Goal: Complete application form: Complete application form

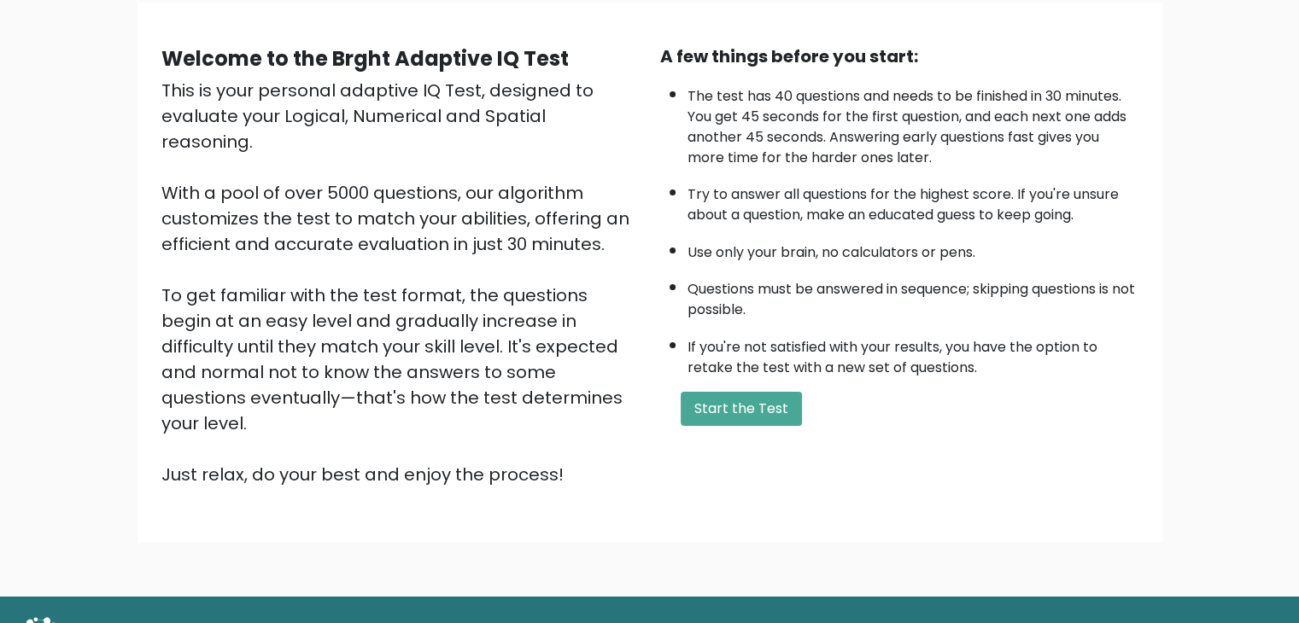
scroll to position [137, 0]
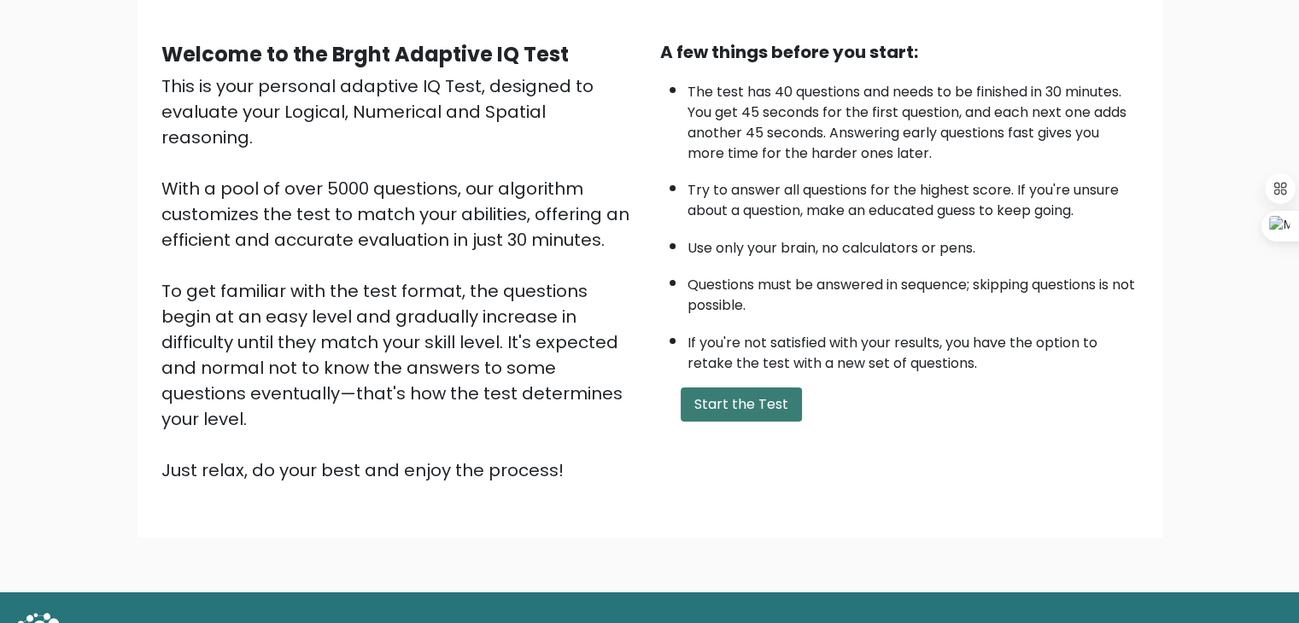
click at [755, 406] on button "Start the Test" at bounding box center [741, 405] width 121 height 34
click at [785, 390] on button "Start the Test" at bounding box center [741, 405] width 121 height 34
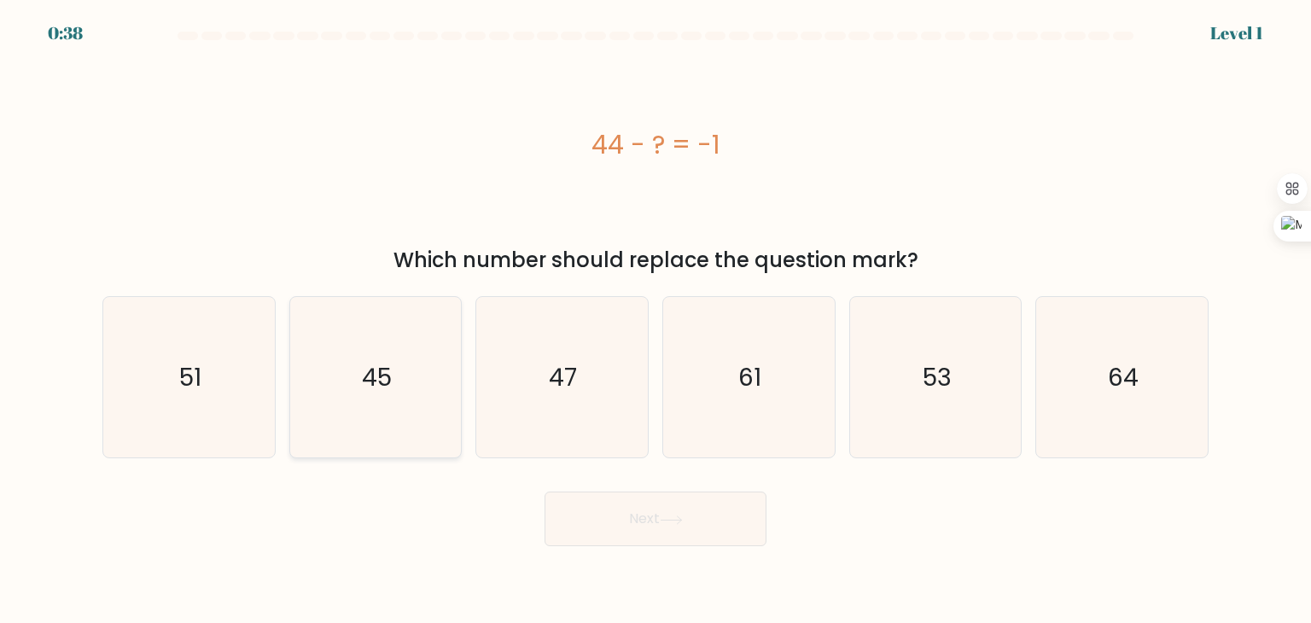
click at [348, 363] on icon "45" at bounding box center [375, 377] width 161 height 161
click at [656, 320] on input "b. 45" at bounding box center [656, 316] width 1 height 9
radio input "true"
click at [590, 533] on button "Next" at bounding box center [656, 519] width 222 height 55
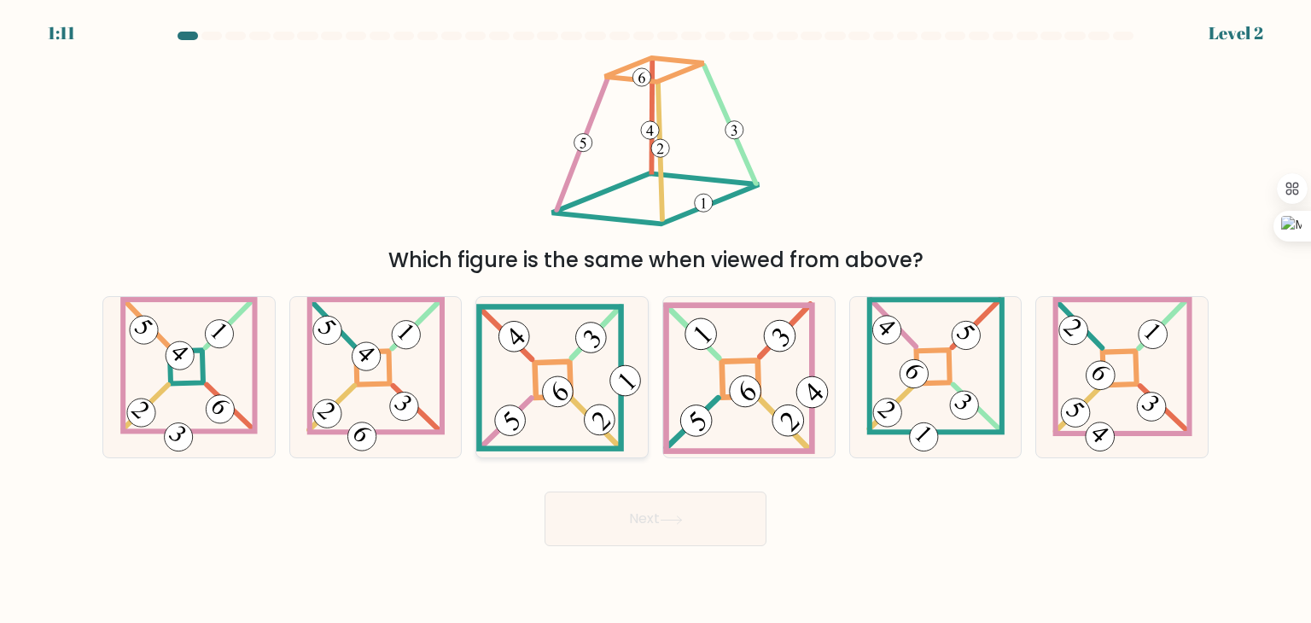
click at [535, 397] on 271 at bounding box center [553, 379] width 36 height 36
click at [656, 320] on input "c." at bounding box center [656, 316] width 1 height 9
radio input "true"
click at [663, 506] on button "Next" at bounding box center [656, 519] width 222 height 55
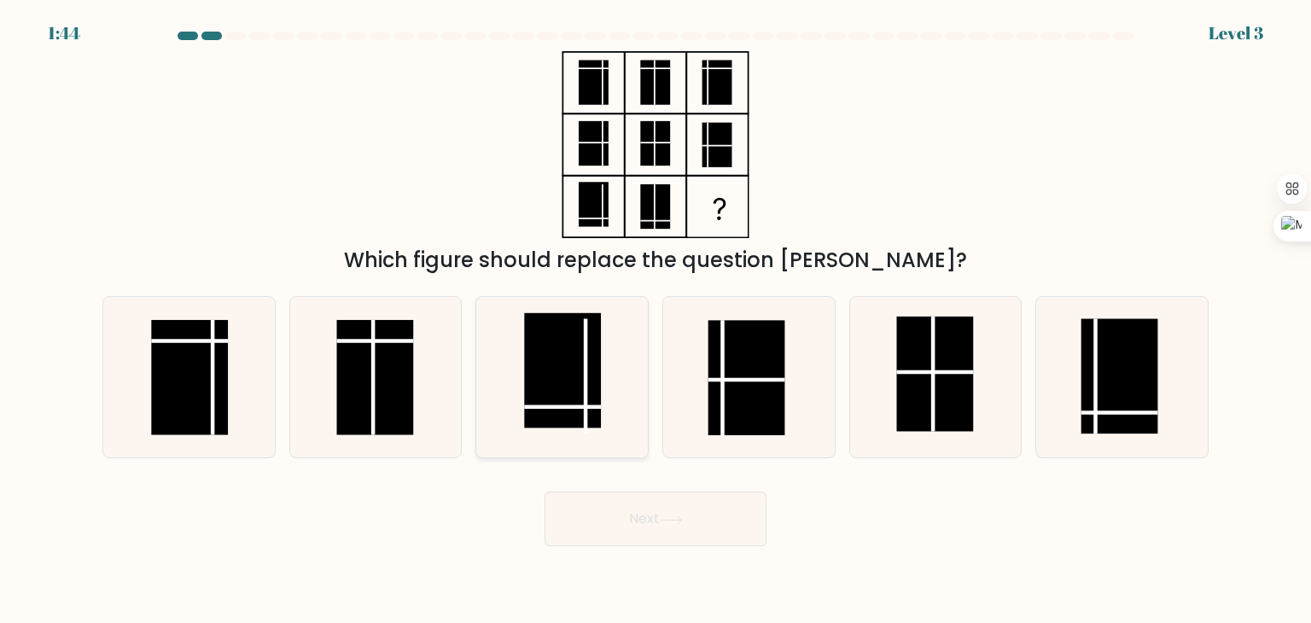
click at [584, 352] on rect at bounding box center [563, 370] width 77 height 115
click at [656, 320] on input "c." at bounding box center [656, 316] width 1 height 9
radio input "true"
click at [618, 534] on button "Next" at bounding box center [656, 519] width 222 height 55
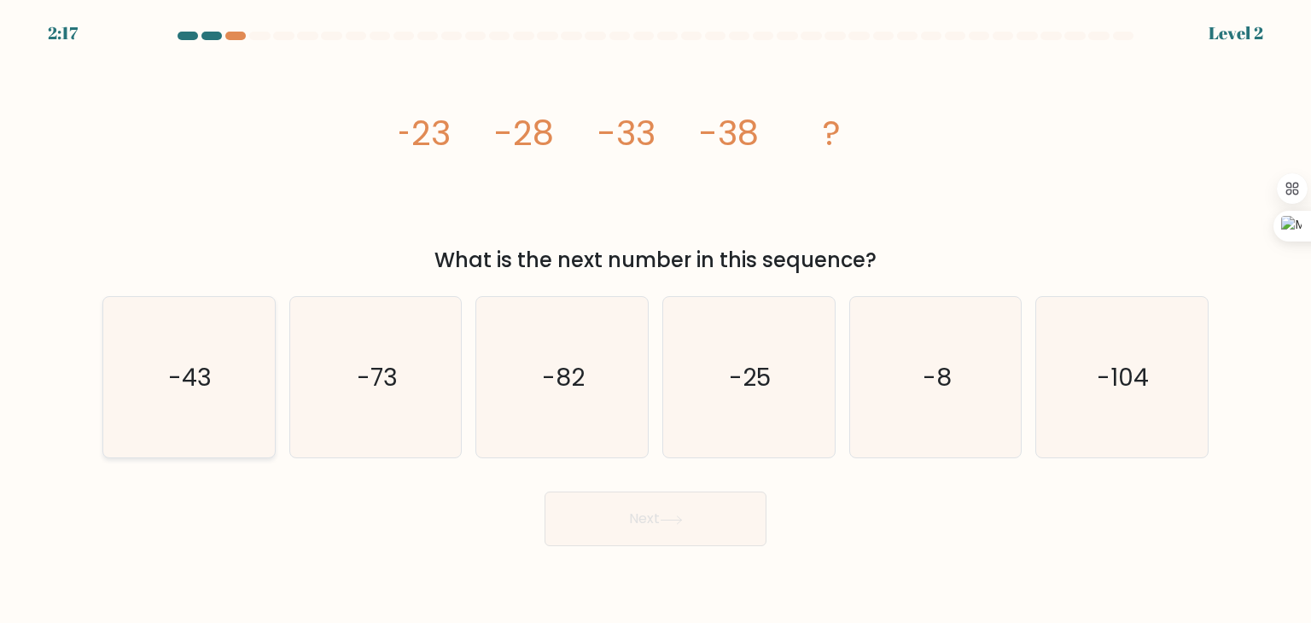
click at [178, 339] on icon "-43" at bounding box center [188, 377] width 161 height 161
click at [656, 320] on input "a. -43" at bounding box center [656, 316] width 1 height 9
radio input "true"
click at [564, 523] on button "Next" at bounding box center [656, 519] width 222 height 55
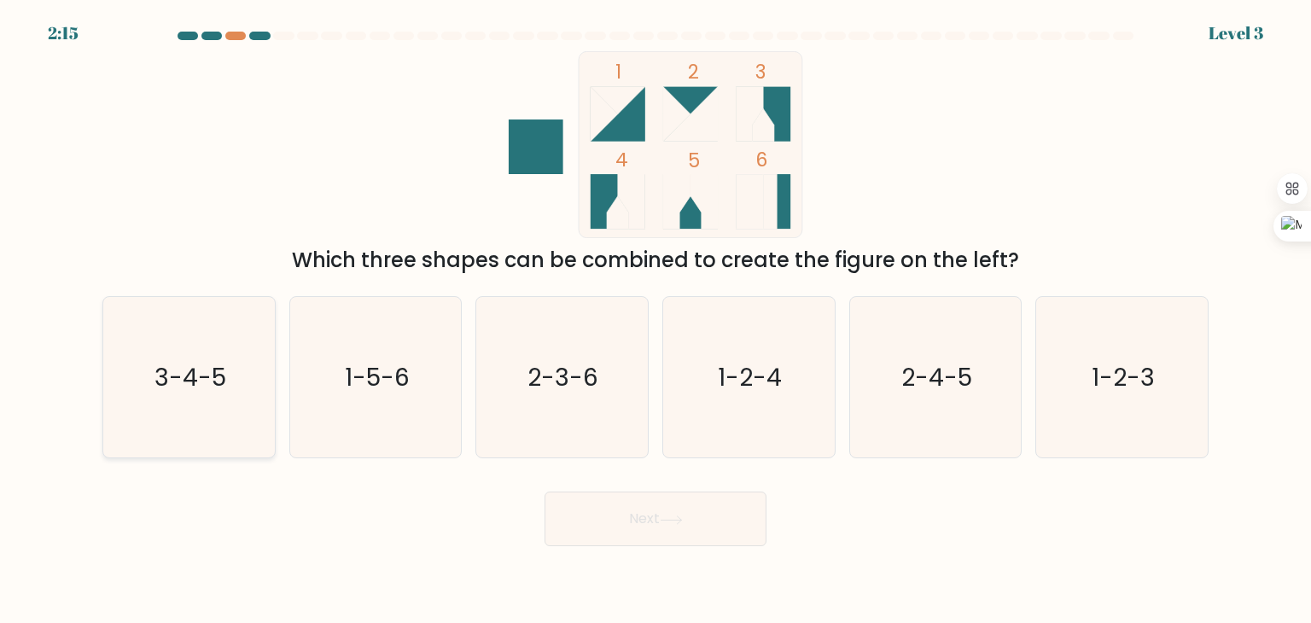
click at [231, 367] on icon "3-4-5" at bounding box center [188, 377] width 161 height 161
click at [656, 320] on input "a. 3-4-5" at bounding box center [656, 316] width 1 height 9
radio input "true"
click at [630, 518] on button "Next" at bounding box center [656, 519] width 222 height 55
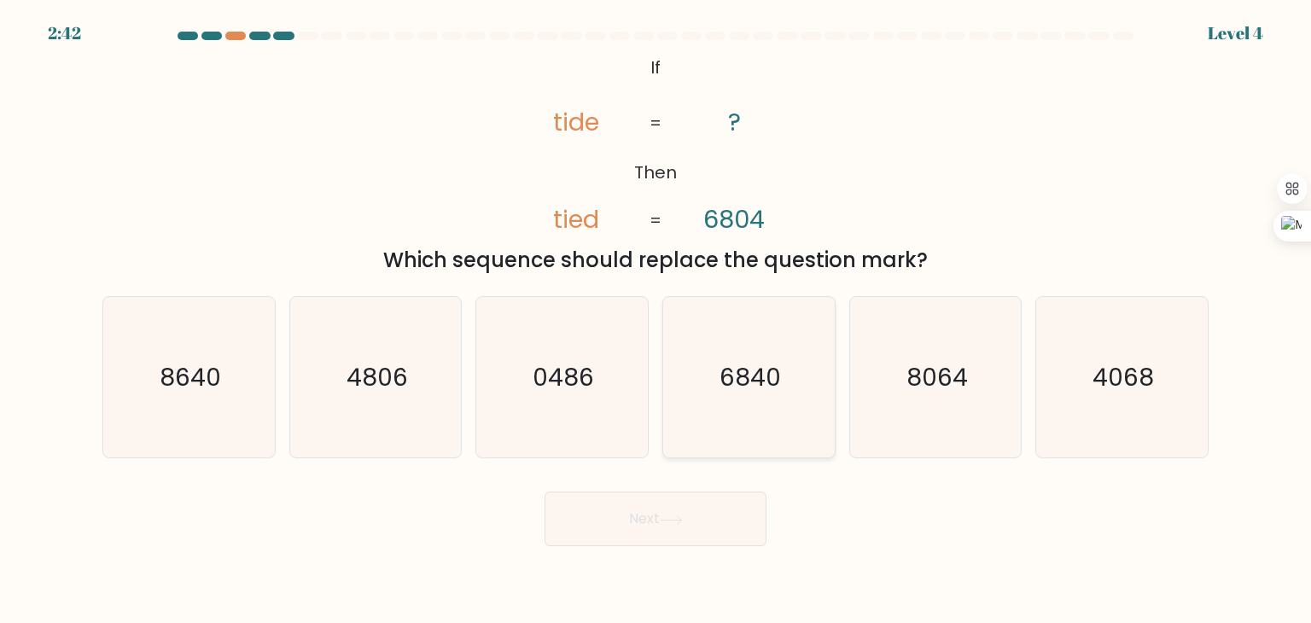
click at [686, 366] on icon "6840" at bounding box center [749, 377] width 161 height 161
click at [657, 320] on input "d. 6840" at bounding box center [656, 316] width 1 height 9
radio input "true"
click at [601, 507] on button "Next" at bounding box center [656, 519] width 222 height 55
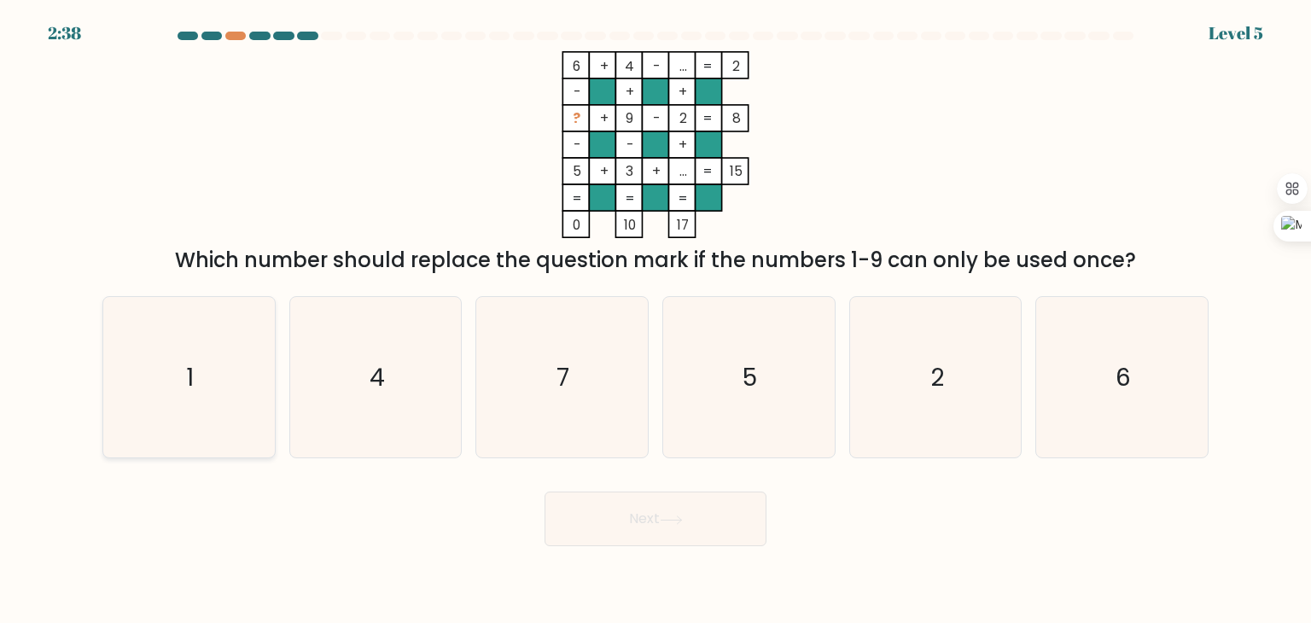
click at [178, 360] on icon "1" at bounding box center [188, 377] width 161 height 161
click at [656, 320] on input "a. 1" at bounding box center [656, 316] width 1 height 9
radio input "true"
click at [619, 517] on button "Next" at bounding box center [656, 519] width 222 height 55
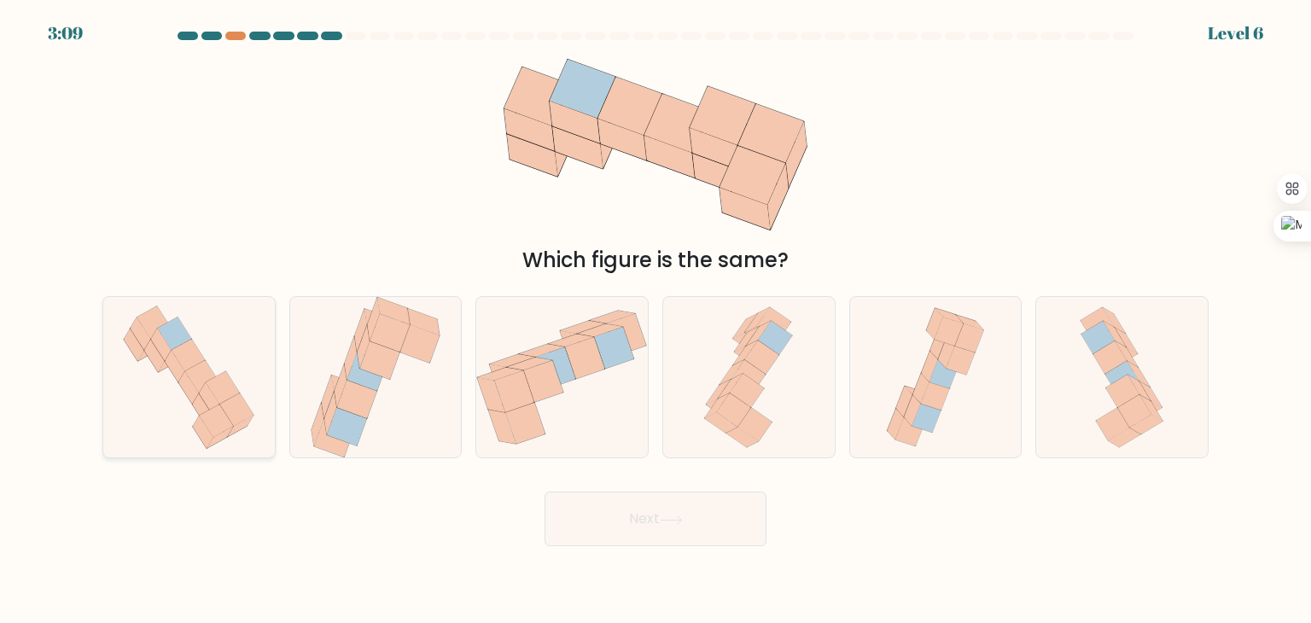
click at [161, 359] on icon at bounding box center [154, 356] width 20 height 32
click at [656, 320] on input "a." at bounding box center [656, 316] width 1 height 9
radio input "true"
click at [642, 530] on button "Next" at bounding box center [656, 519] width 222 height 55
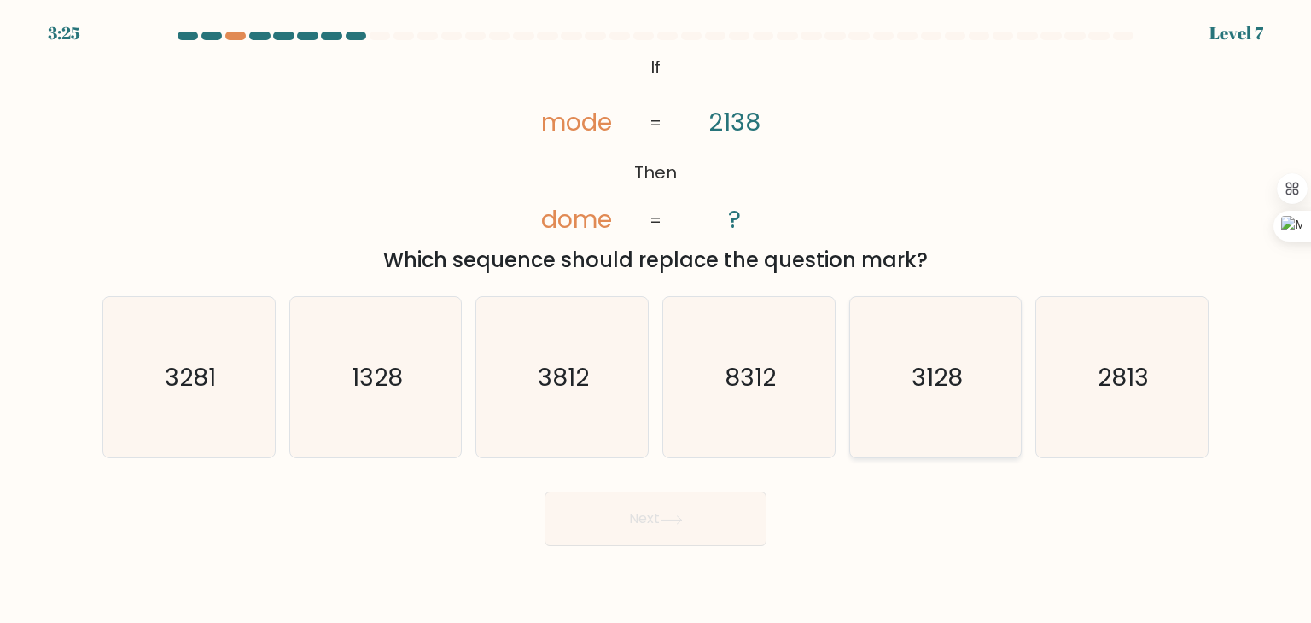
click at [908, 393] on icon "3128" at bounding box center [936, 377] width 161 height 161
click at [657, 320] on input "e. 3128" at bounding box center [656, 316] width 1 height 9
radio input "true"
click at [602, 510] on button "Next" at bounding box center [656, 519] width 222 height 55
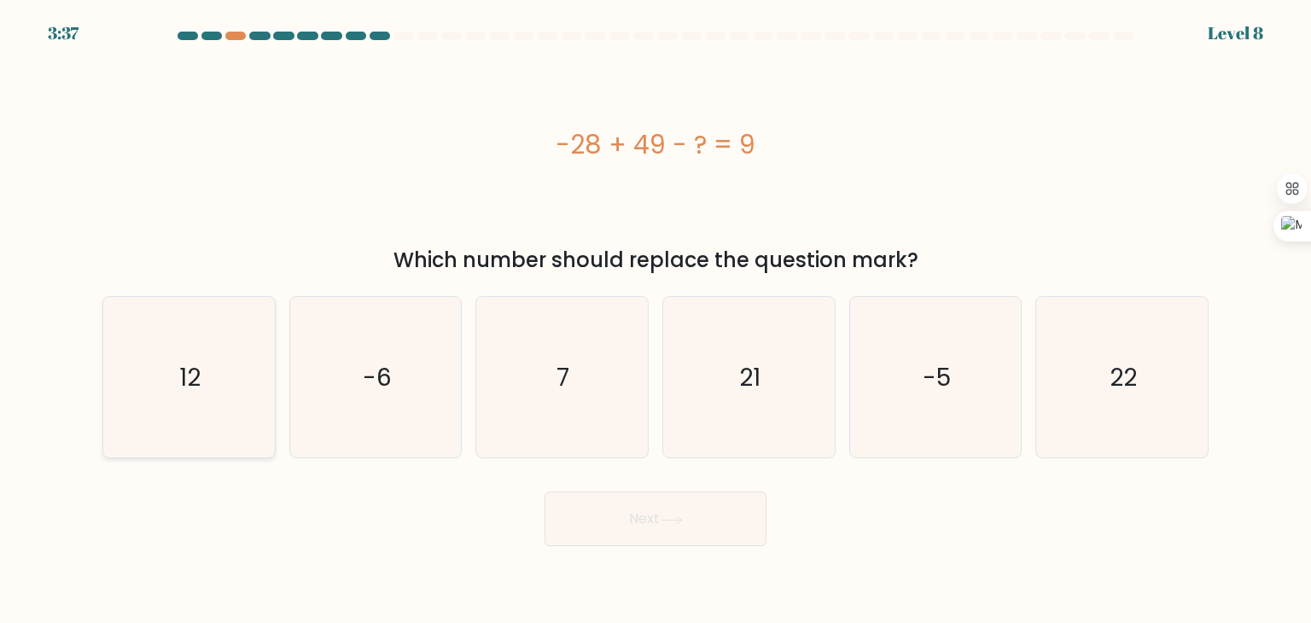
click at [126, 376] on icon "12" at bounding box center [188, 377] width 161 height 161
click at [656, 320] on input "a. 12" at bounding box center [656, 316] width 1 height 9
radio input "true"
click at [185, 404] on icon "12" at bounding box center [188, 377] width 159 height 159
click at [656, 320] on input "a. 12" at bounding box center [656, 316] width 1 height 9
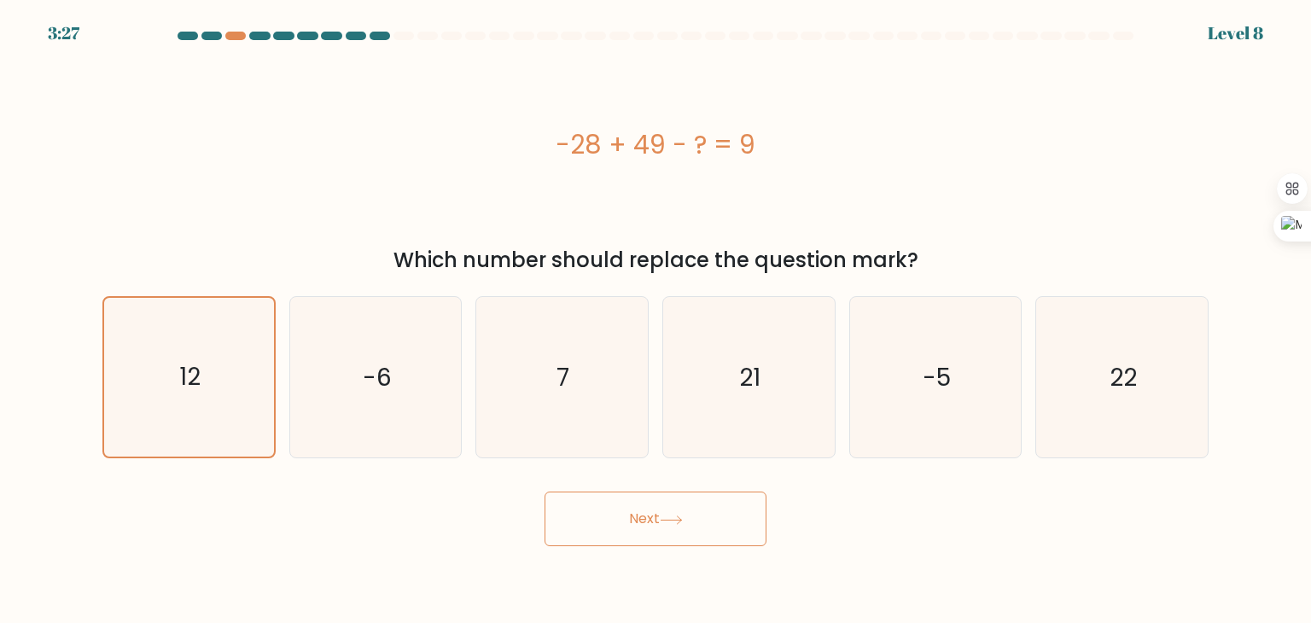
click at [585, 517] on button "Next" at bounding box center [656, 519] width 222 height 55
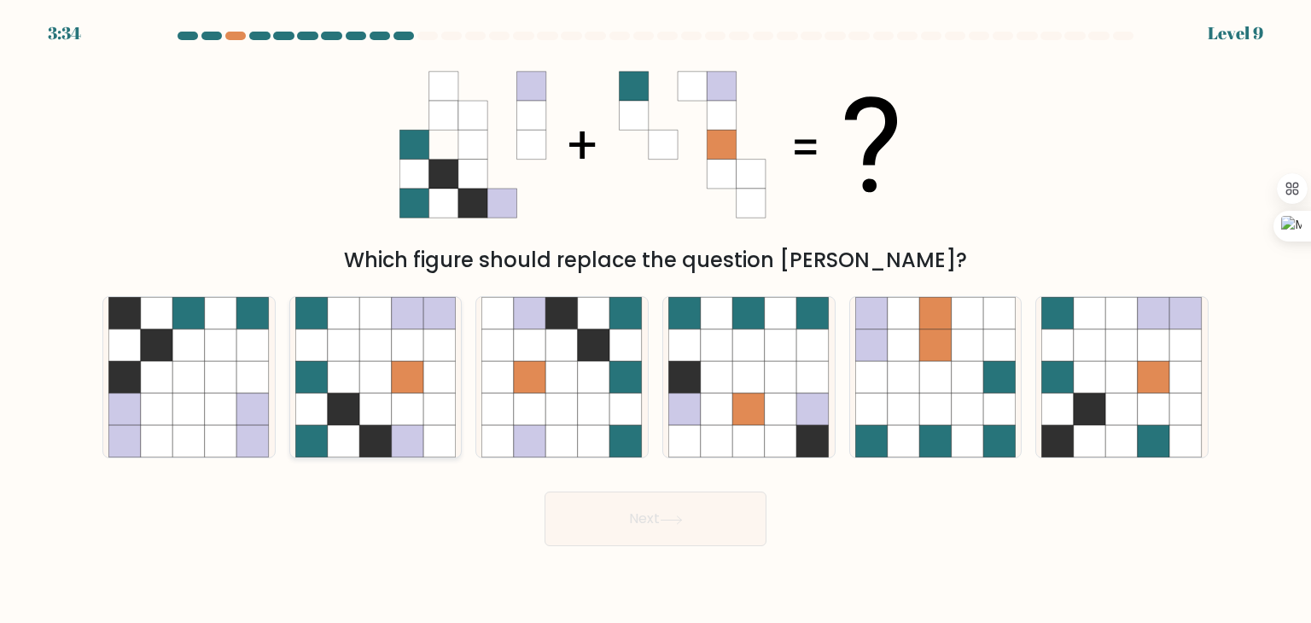
click at [338, 348] on icon at bounding box center [344, 346] width 32 height 32
click at [656, 320] on input "b." at bounding box center [656, 316] width 1 height 9
radio input "true"
click at [684, 530] on button "Next" at bounding box center [656, 519] width 222 height 55
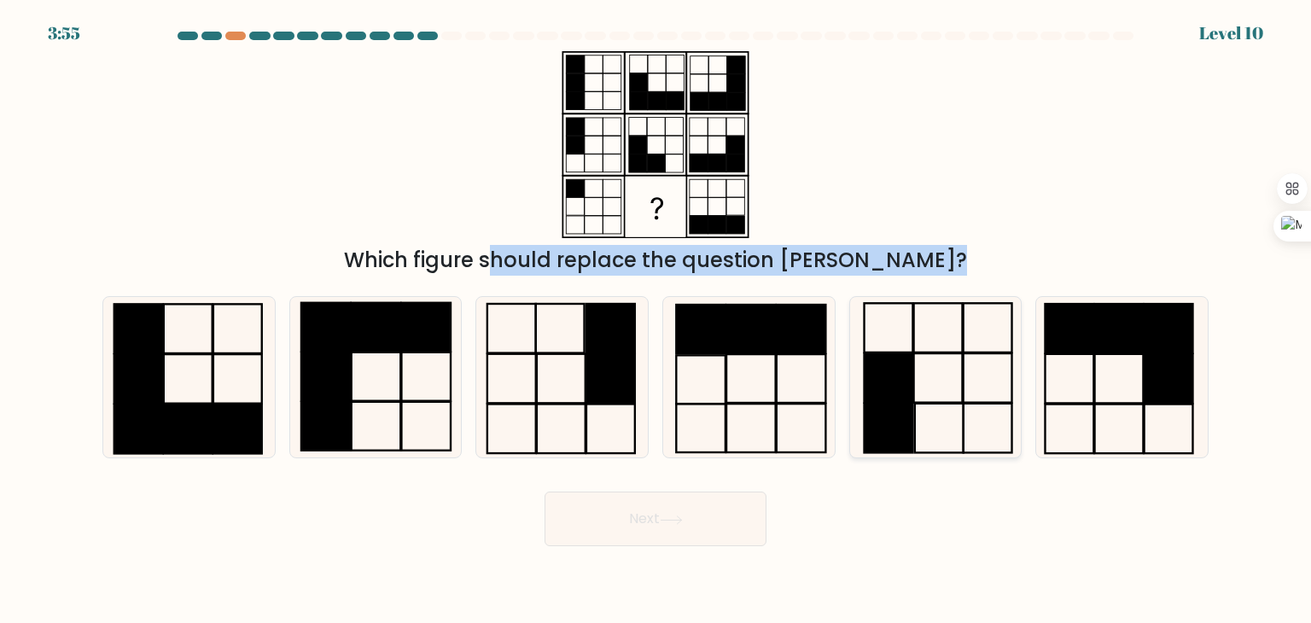
drag, startPoint x: 638, startPoint y: 152, endPoint x: 899, endPoint y: 395, distance: 357.0
click at [899, 395] on form at bounding box center [655, 289] width 1311 height 515
click at [899, 395] on rect at bounding box center [888, 378] width 49 height 50
click at [657, 320] on input "e." at bounding box center [656, 316] width 1 height 9
radio input "true"
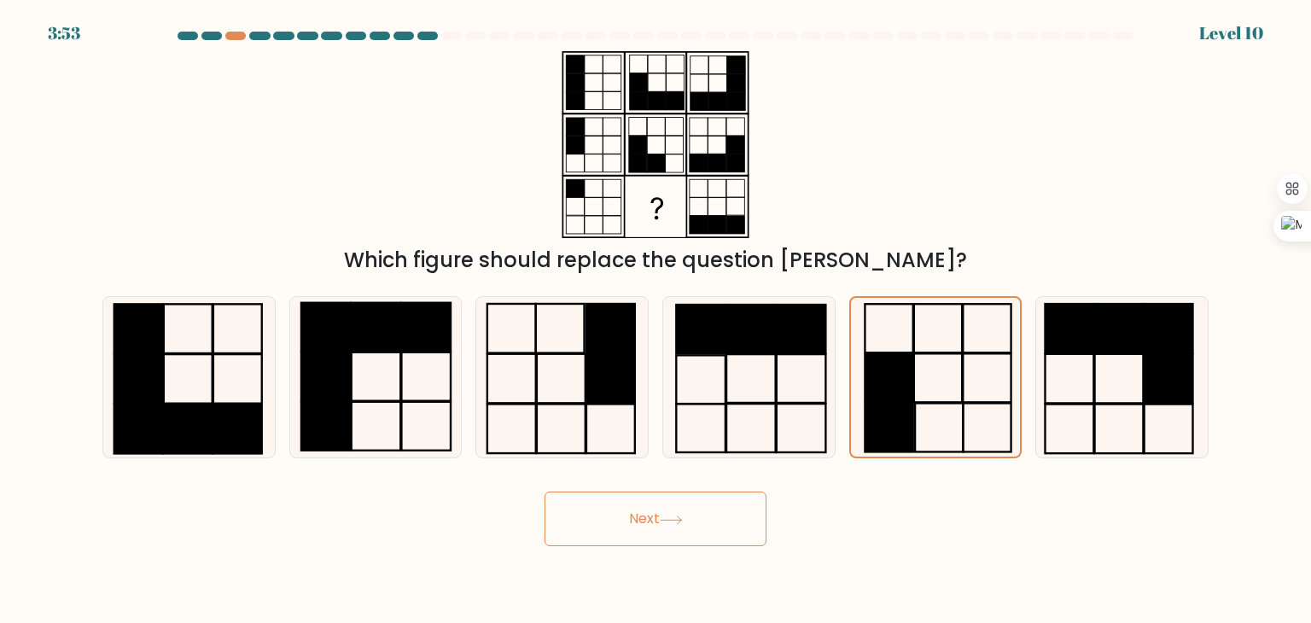
click at [599, 532] on button "Next" at bounding box center [656, 519] width 222 height 55
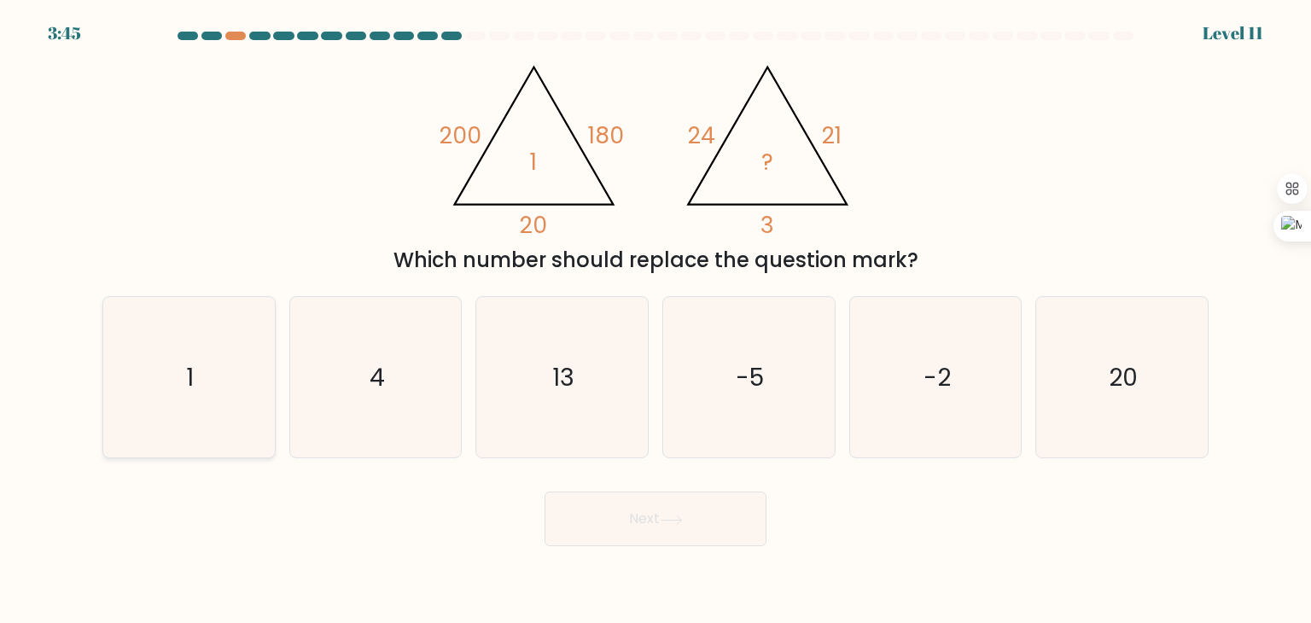
click at [194, 360] on text "1" at bounding box center [191, 377] width 8 height 34
click at [656, 320] on input "a. 1" at bounding box center [656, 316] width 1 height 9
radio input "true"
click at [659, 510] on button "Next" at bounding box center [656, 519] width 222 height 55
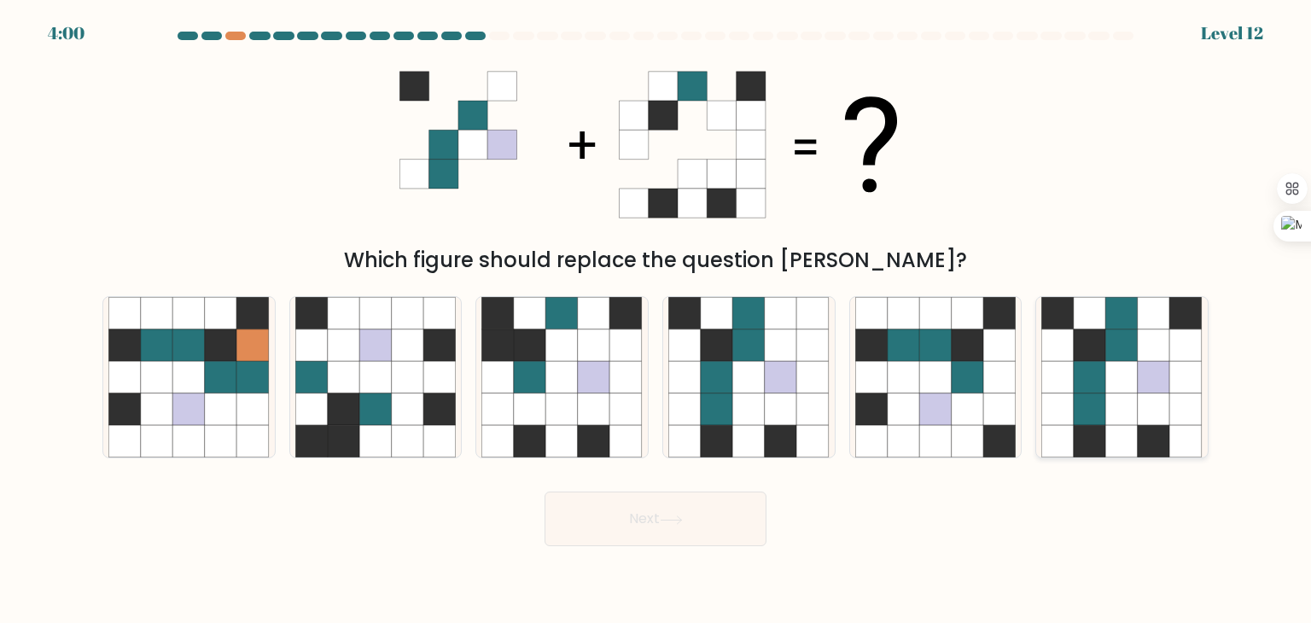
click at [1154, 361] on icon at bounding box center [1154, 377] width 32 height 32
click at [657, 320] on input "f." at bounding box center [656, 316] width 1 height 9
radio input "true"
click at [645, 517] on button "Next" at bounding box center [656, 519] width 222 height 55
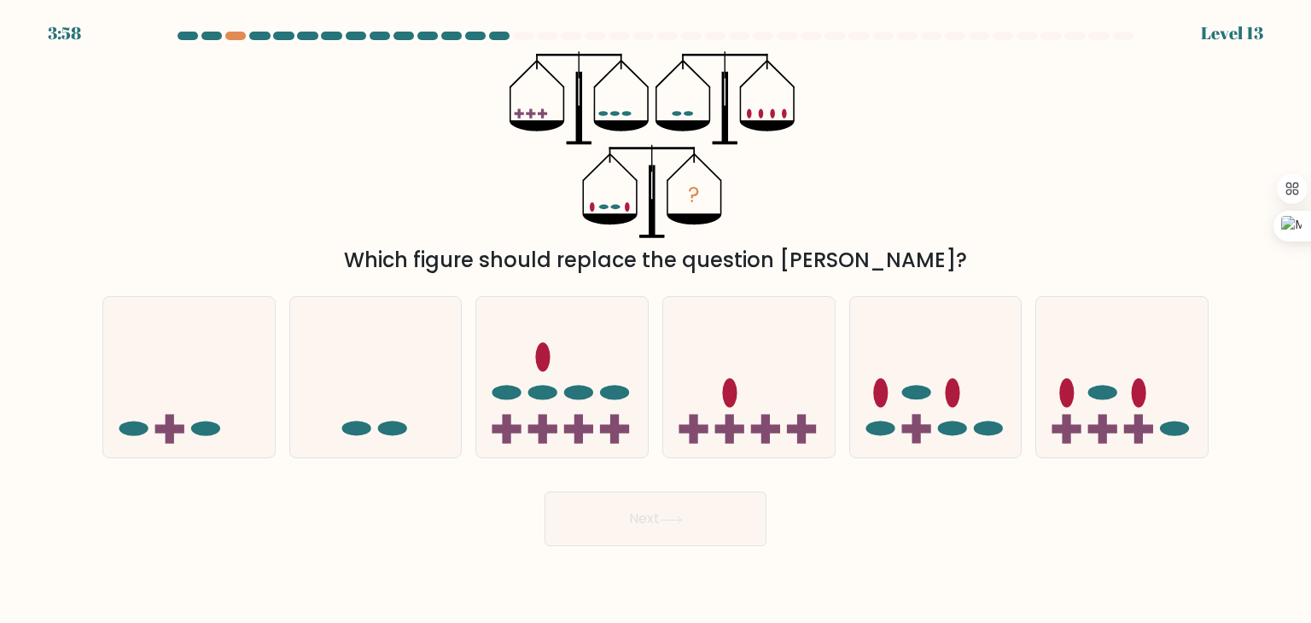
click at [611, 207] on ellipse at bounding box center [614, 207] width 9 height 5
click at [386, 322] on icon at bounding box center [376, 378] width 172 height 142
click at [656, 320] on input "b." at bounding box center [656, 316] width 1 height 9
radio input "true"
click at [203, 359] on icon at bounding box center [189, 378] width 172 height 142
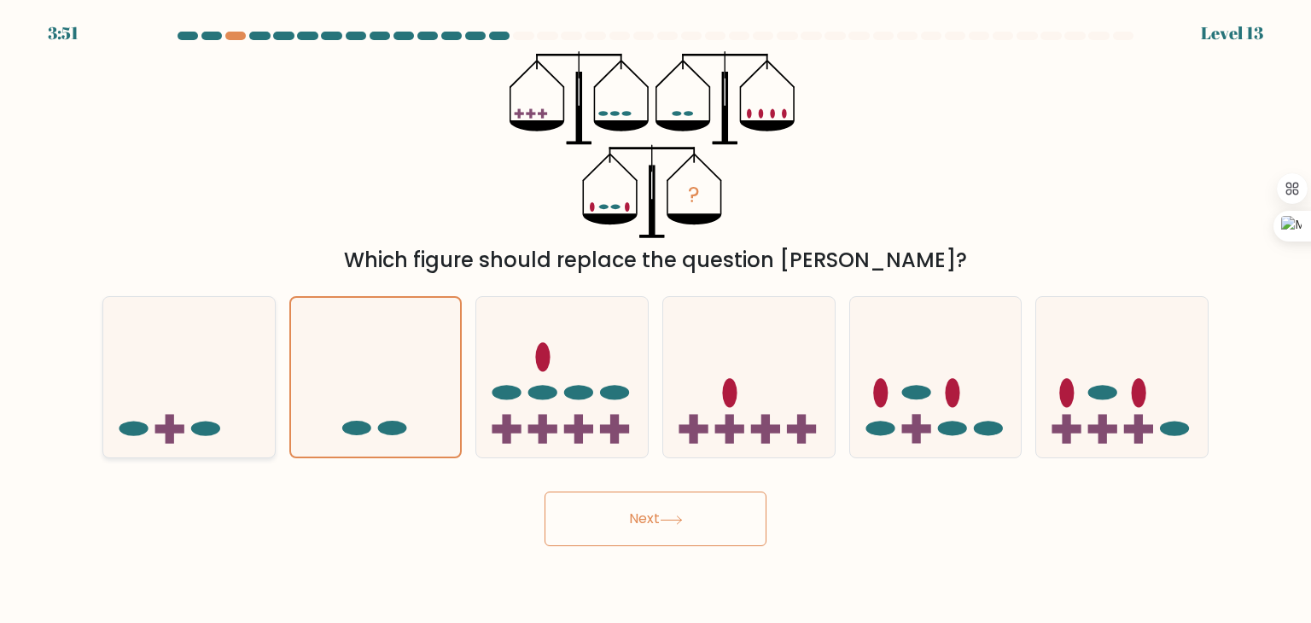
click at [656, 320] on input "a." at bounding box center [656, 316] width 1 height 9
radio input "true"
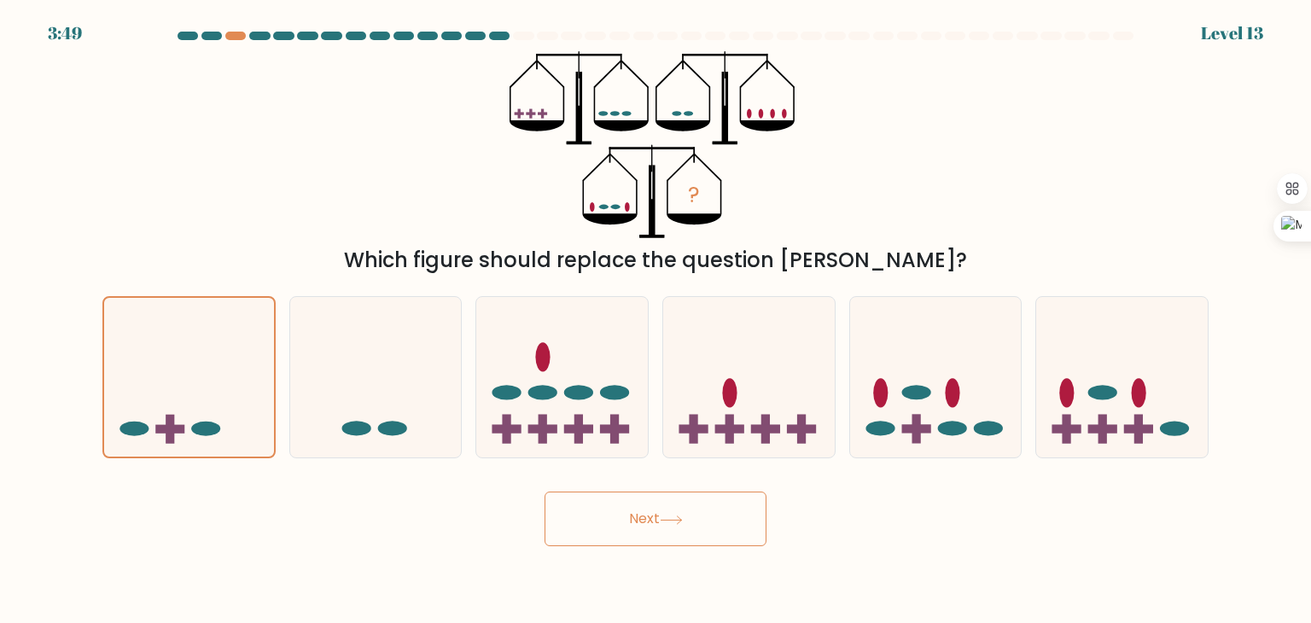
click at [618, 534] on button "Next" at bounding box center [656, 519] width 222 height 55
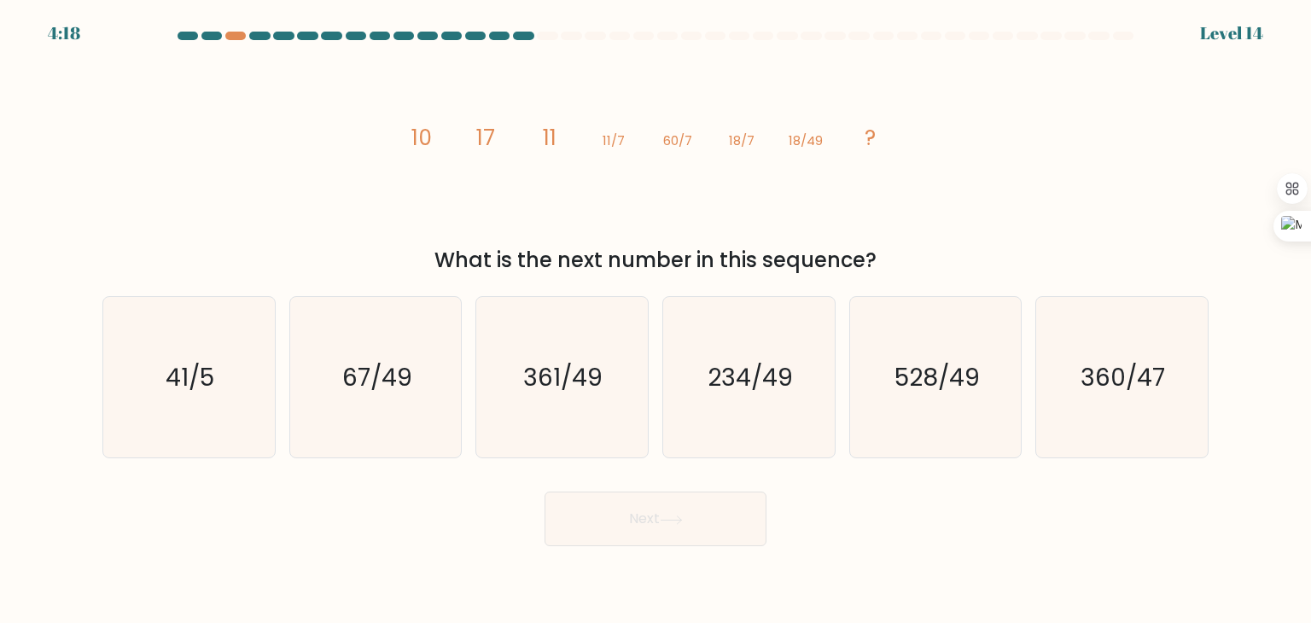
click at [548, 197] on icon "image/svg+xml 10 17 11 11/7 60/7 18/7 18/49 ?" at bounding box center [656, 144] width 512 height 187
click at [550, 152] on icon "image/svg+xml 10 17 11 11/7 60/7 18/7 18/49 ?" at bounding box center [656, 144] width 512 height 187
click at [517, 400] on icon "361/49" at bounding box center [562, 377] width 161 height 161
click at [656, 320] on input "c. 361/49" at bounding box center [656, 316] width 1 height 9
radio input "true"
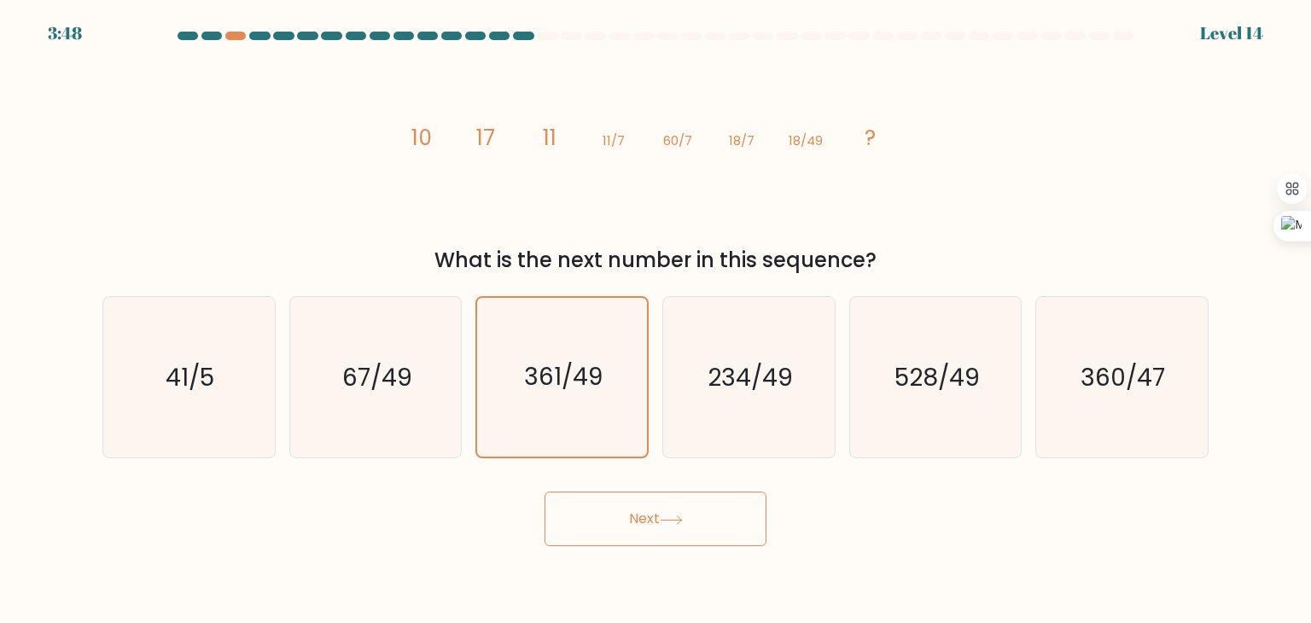
click at [622, 515] on button "Next" at bounding box center [656, 519] width 222 height 55
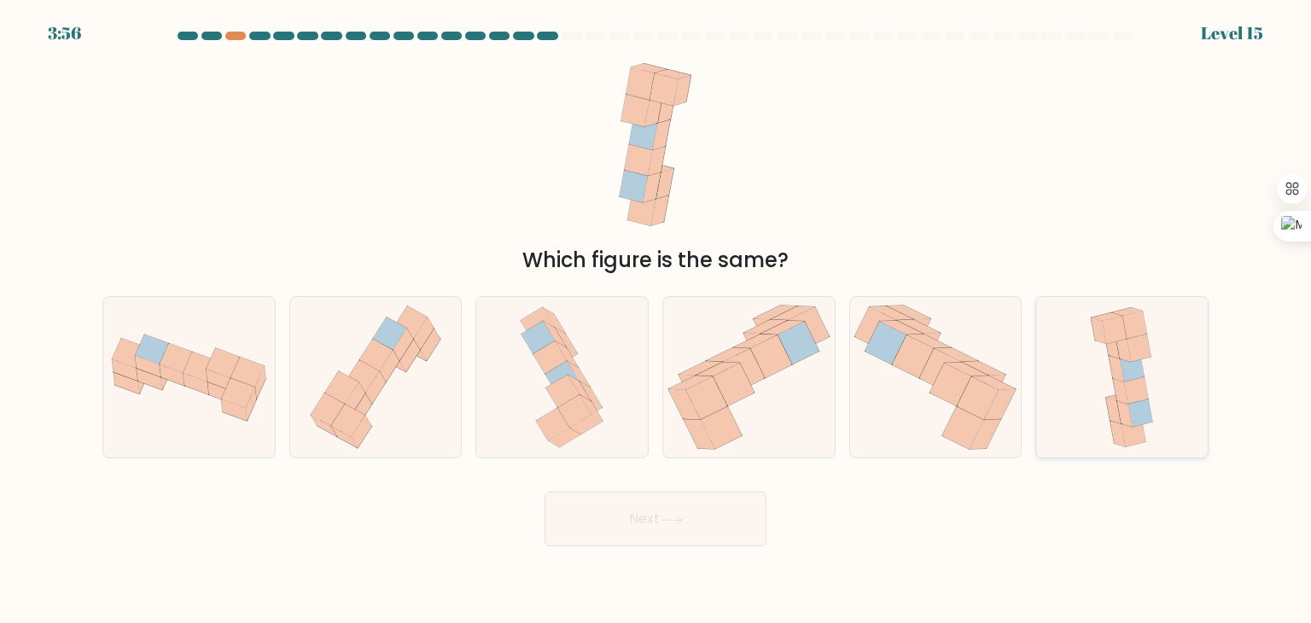
click at [1102, 410] on icon at bounding box center [1123, 377] width 78 height 161
click at [657, 320] on input "f." at bounding box center [656, 316] width 1 height 9
radio input "true"
click at [636, 535] on button "Next" at bounding box center [656, 519] width 222 height 55
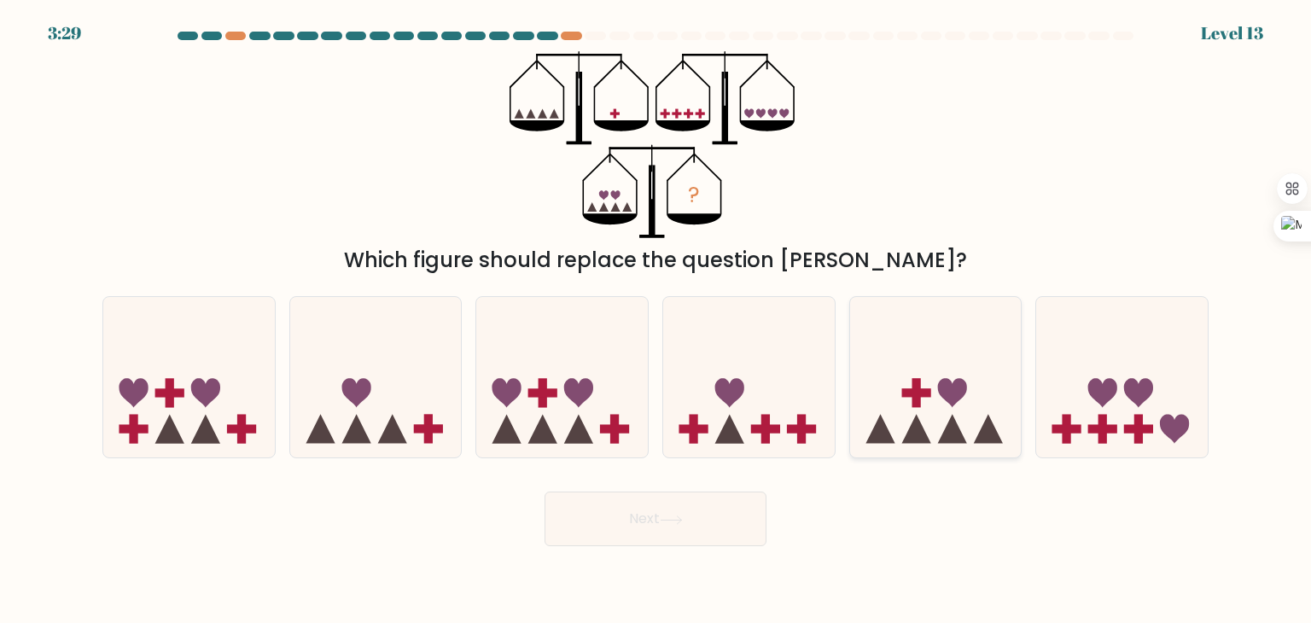
click at [881, 420] on icon at bounding box center [880, 429] width 29 height 29
click at [657, 320] on input "e." at bounding box center [656, 316] width 1 height 9
radio input "true"
click at [605, 517] on button "Next" at bounding box center [656, 519] width 222 height 55
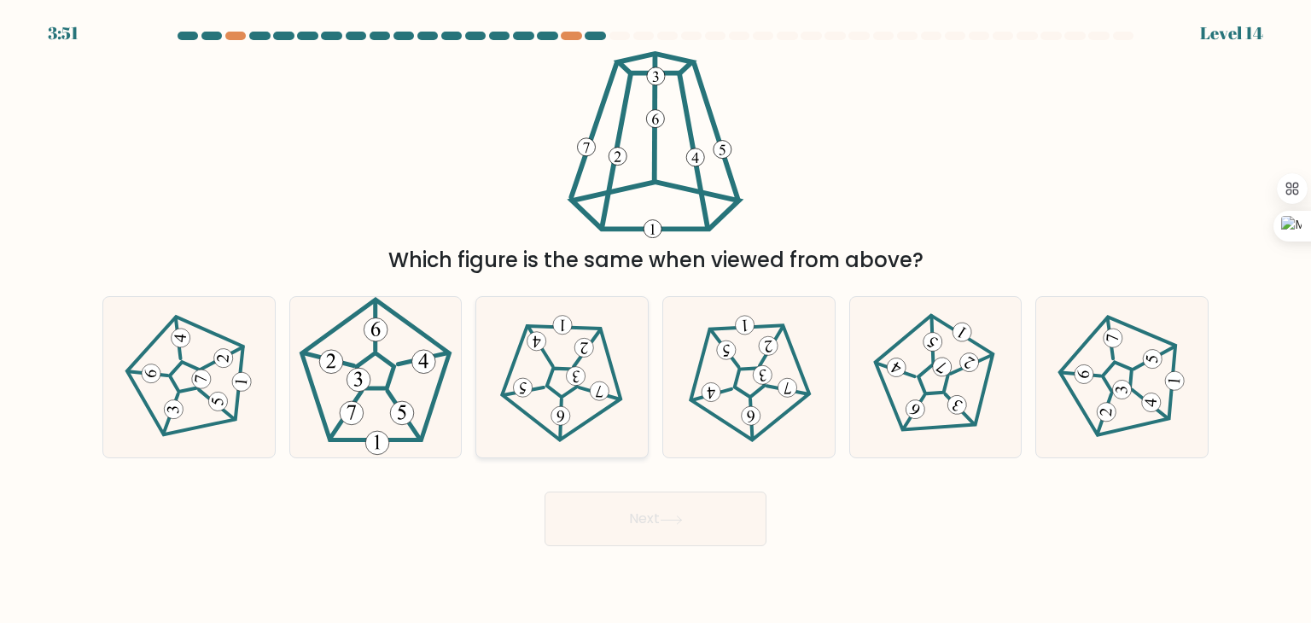
click at [599, 413] on 230 at bounding box center [562, 383] width 122 height 117
click at [656, 320] on input "c." at bounding box center [656, 316] width 1 height 9
radio input "true"
click at [604, 523] on button "Next" at bounding box center [656, 519] width 222 height 55
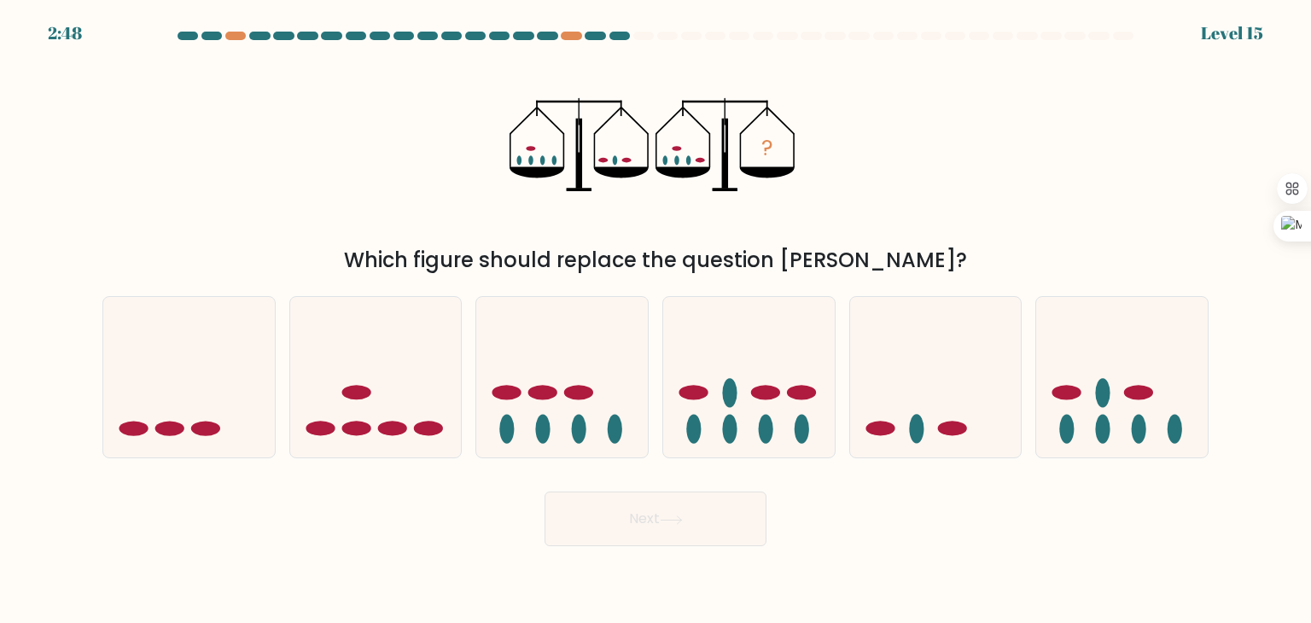
click at [604, 523] on button "Next" at bounding box center [656, 519] width 222 height 55
click at [774, 388] on ellipse at bounding box center [765, 393] width 29 height 15
click at [657, 320] on input "d." at bounding box center [656, 316] width 1 height 9
radio input "true"
click at [624, 396] on icon at bounding box center [562, 378] width 172 height 142
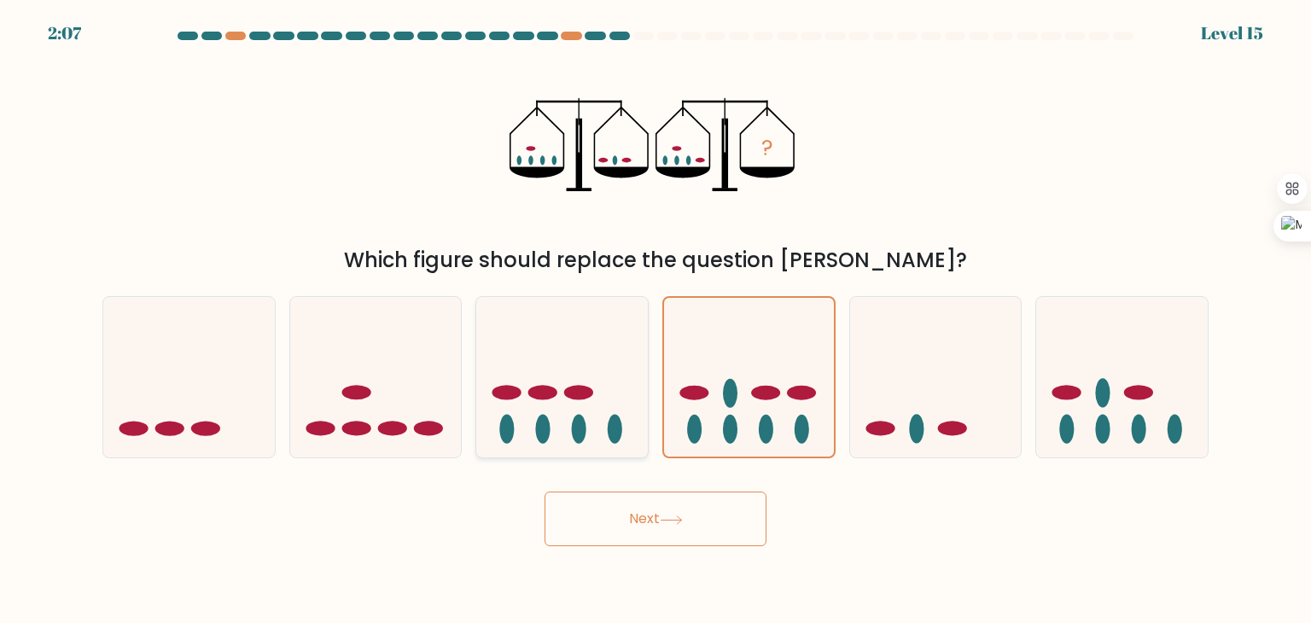
click at [656, 320] on input "c." at bounding box center [656, 316] width 1 height 9
radio input "true"
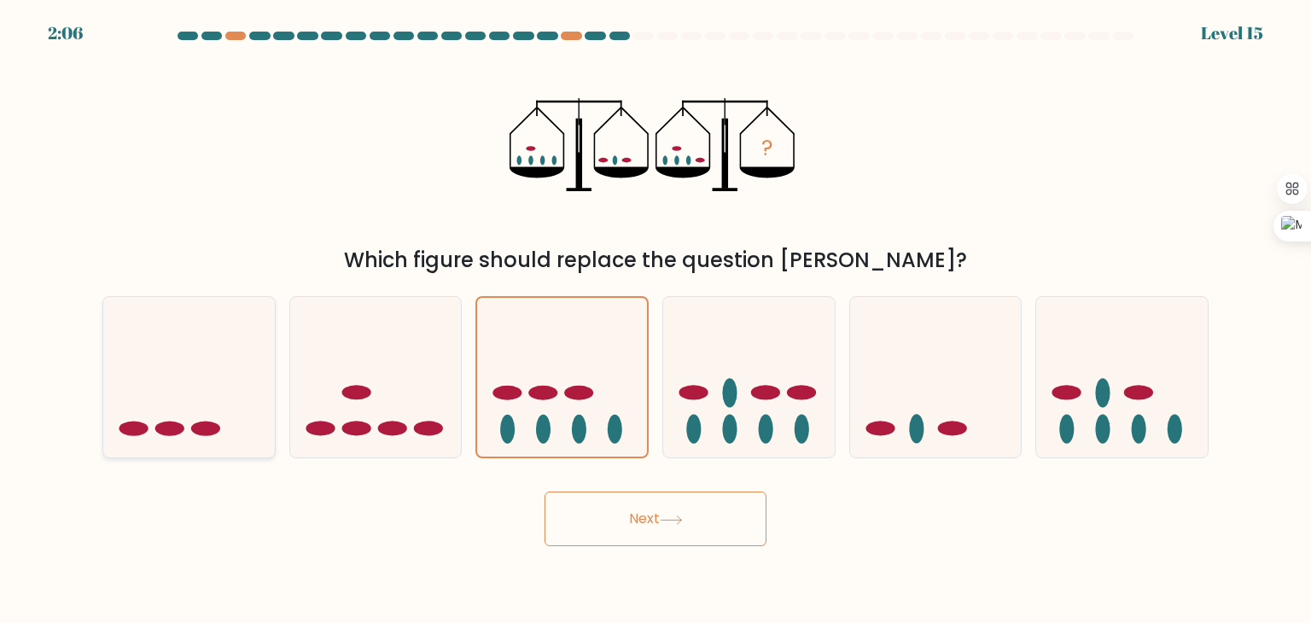
click at [224, 377] on icon at bounding box center [189, 378] width 172 height 142
click at [656, 320] on input "a." at bounding box center [656, 316] width 1 height 9
radio input "true"
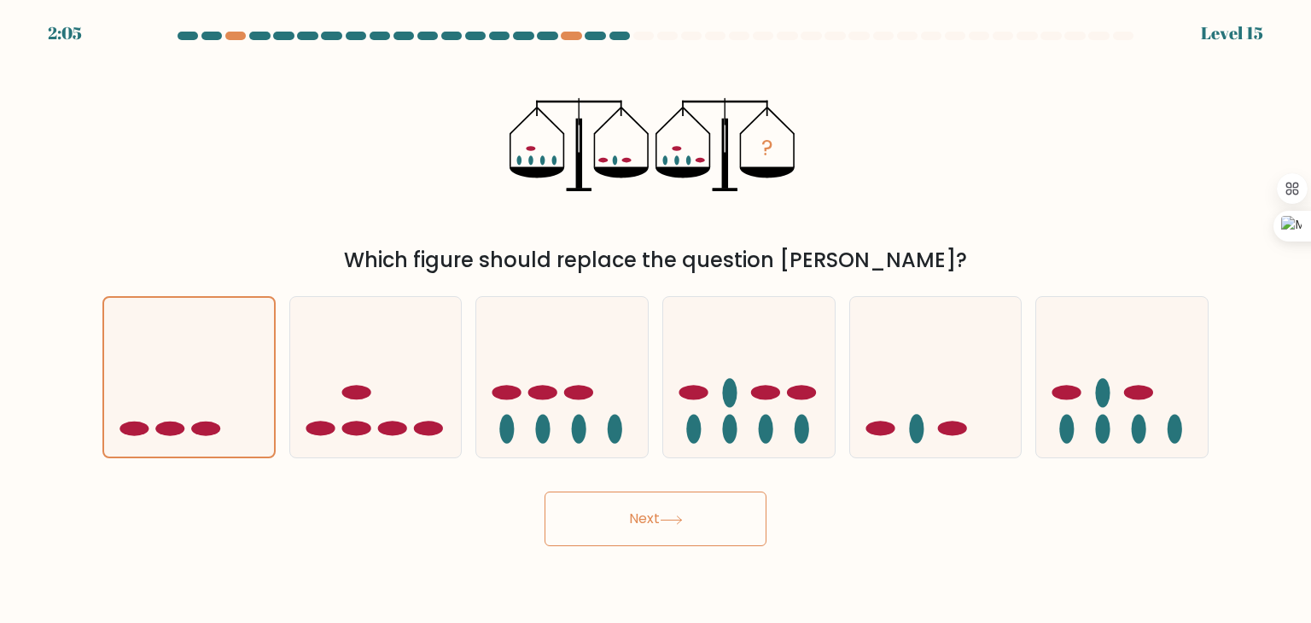
click at [634, 514] on button "Next" at bounding box center [656, 519] width 222 height 55
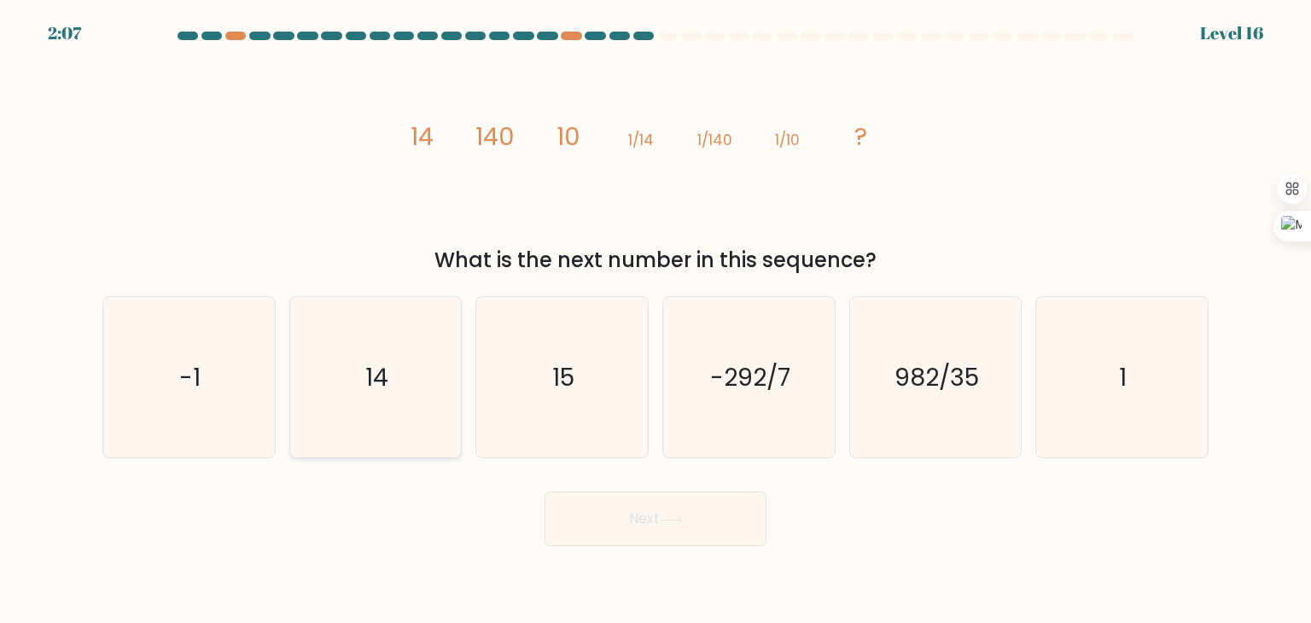
click at [437, 381] on icon "14" at bounding box center [375, 377] width 161 height 161
click at [656, 320] on input "b. 14" at bounding box center [656, 316] width 1 height 9
radio input "true"
click at [575, 509] on button "Next" at bounding box center [656, 519] width 222 height 55
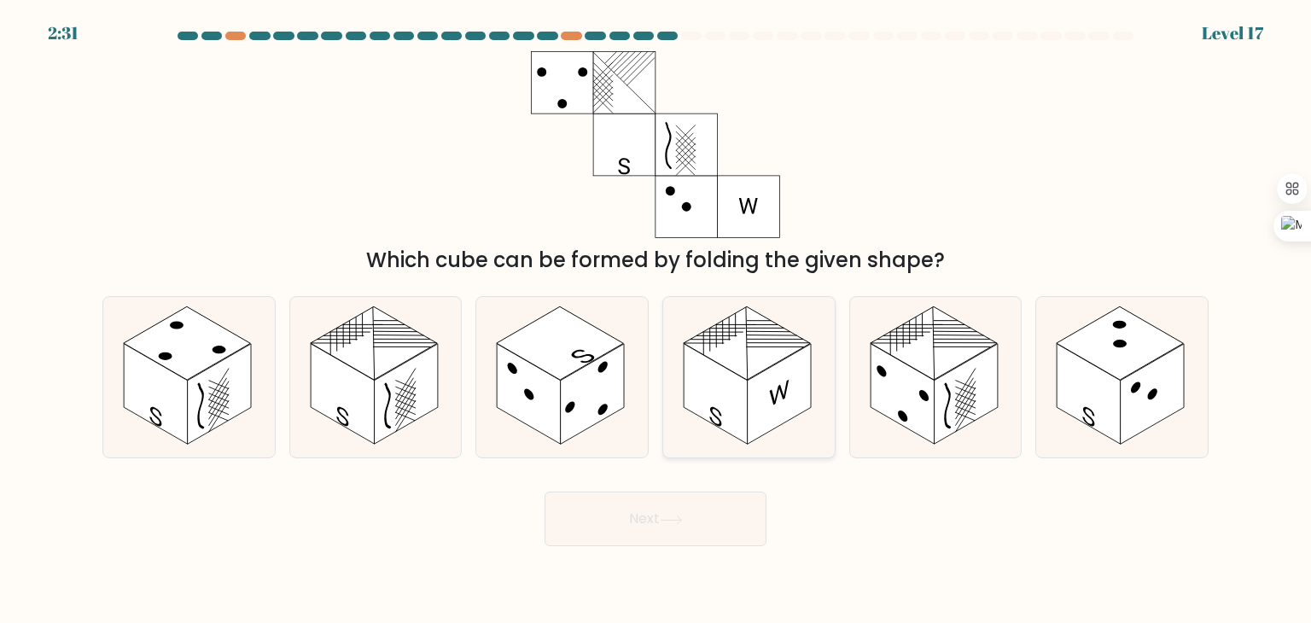
click at [743, 394] on rect at bounding box center [716, 394] width 64 height 101
click at [657, 320] on input "d." at bounding box center [656, 316] width 1 height 9
radio input "true"
click at [622, 523] on button "Next" at bounding box center [656, 519] width 222 height 55
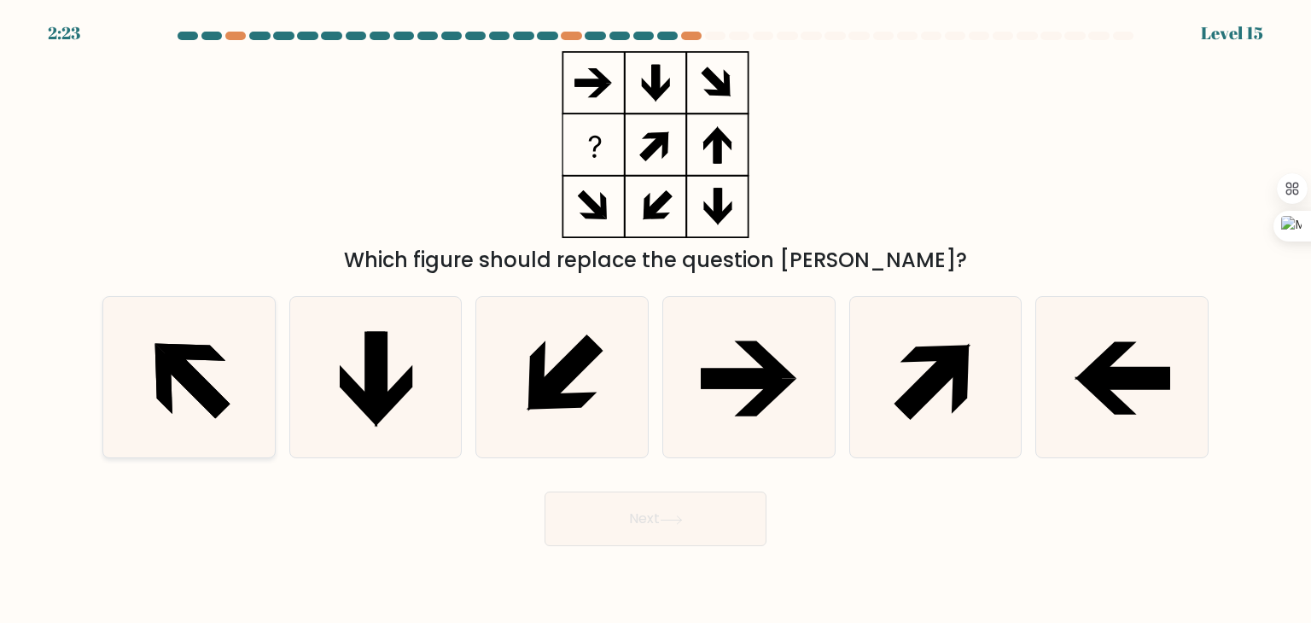
click at [246, 378] on icon at bounding box center [188, 377] width 161 height 161
click at [656, 320] on input "a." at bounding box center [656, 316] width 1 height 9
radio input "true"
click at [632, 501] on button "Next" at bounding box center [656, 519] width 222 height 55
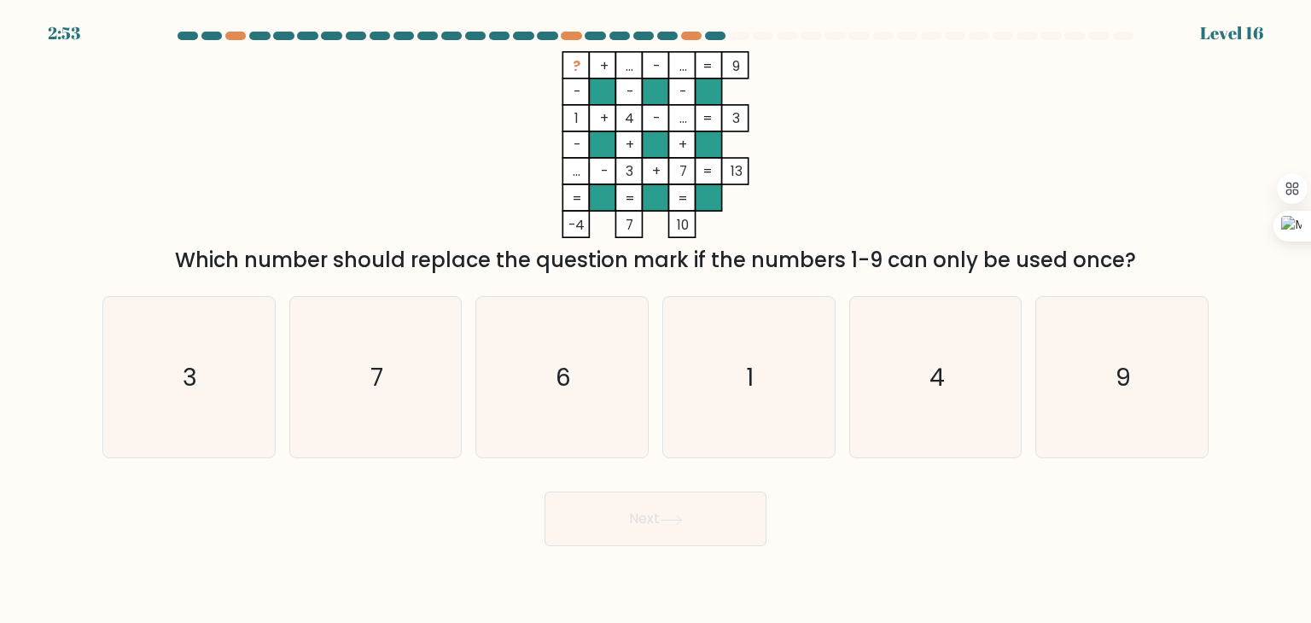
click at [632, 501] on button "Next" at bounding box center [656, 519] width 222 height 55
click at [517, 456] on icon "6" at bounding box center [562, 377] width 161 height 161
click at [656, 320] on input "c. 6" at bounding box center [656, 316] width 1 height 9
radio input "true"
click at [597, 533] on button "Next" at bounding box center [656, 519] width 222 height 55
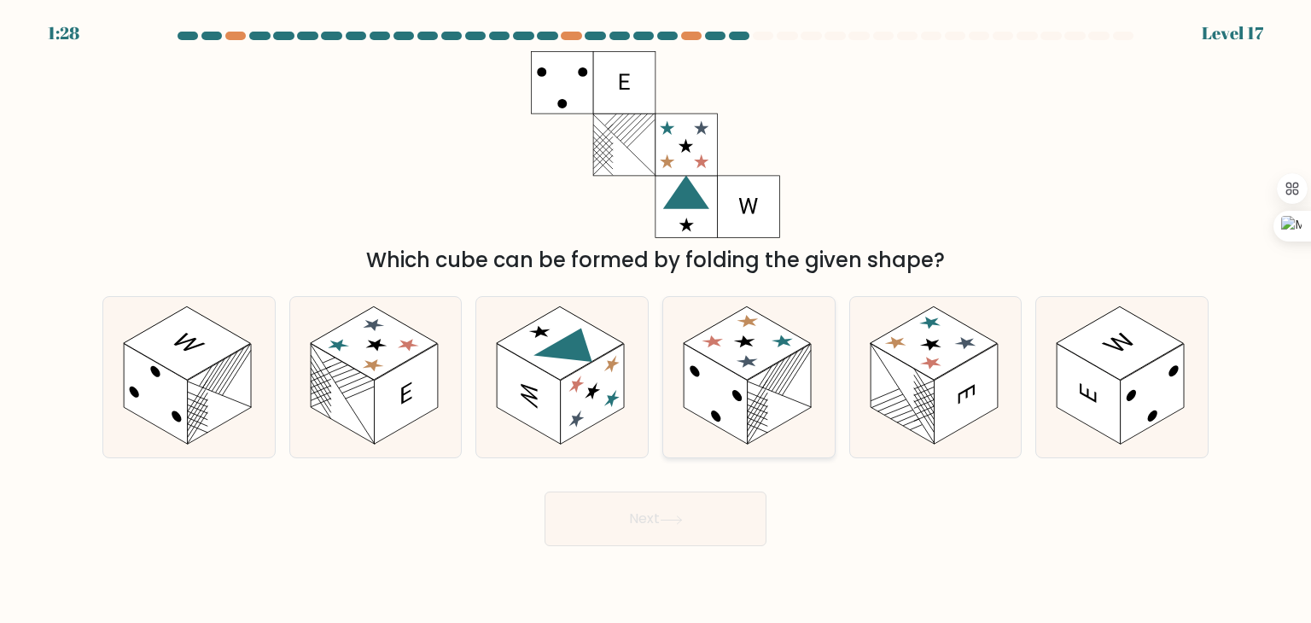
click at [709, 376] on rect at bounding box center [716, 394] width 64 height 101
click at [657, 320] on input "d." at bounding box center [656, 316] width 1 height 9
radio input "true"
click at [689, 521] on button "Next" at bounding box center [656, 519] width 222 height 55
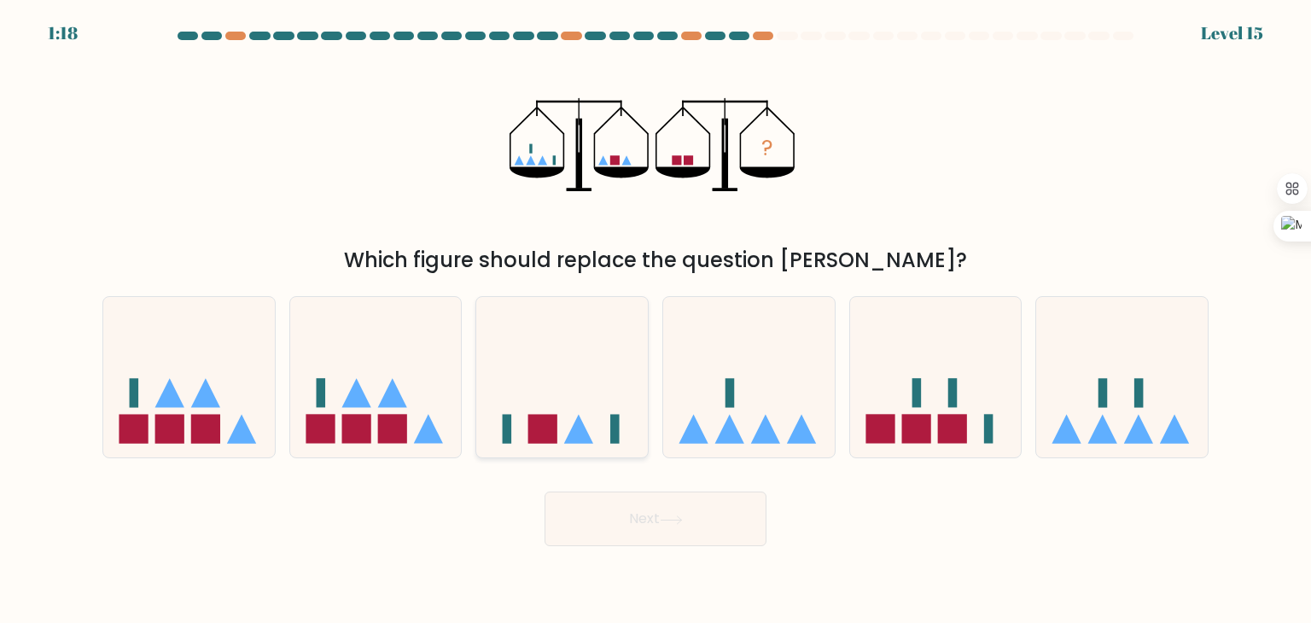
click at [578, 398] on icon at bounding box center [562, 378] width 172 height 142
click at [656, 320] on input "c." at bounding box center [656, 316] width 1 height 9
radio input "true"
click at [645, 530] on button "Next" at bounding box center [656, 519] width 222 height 55
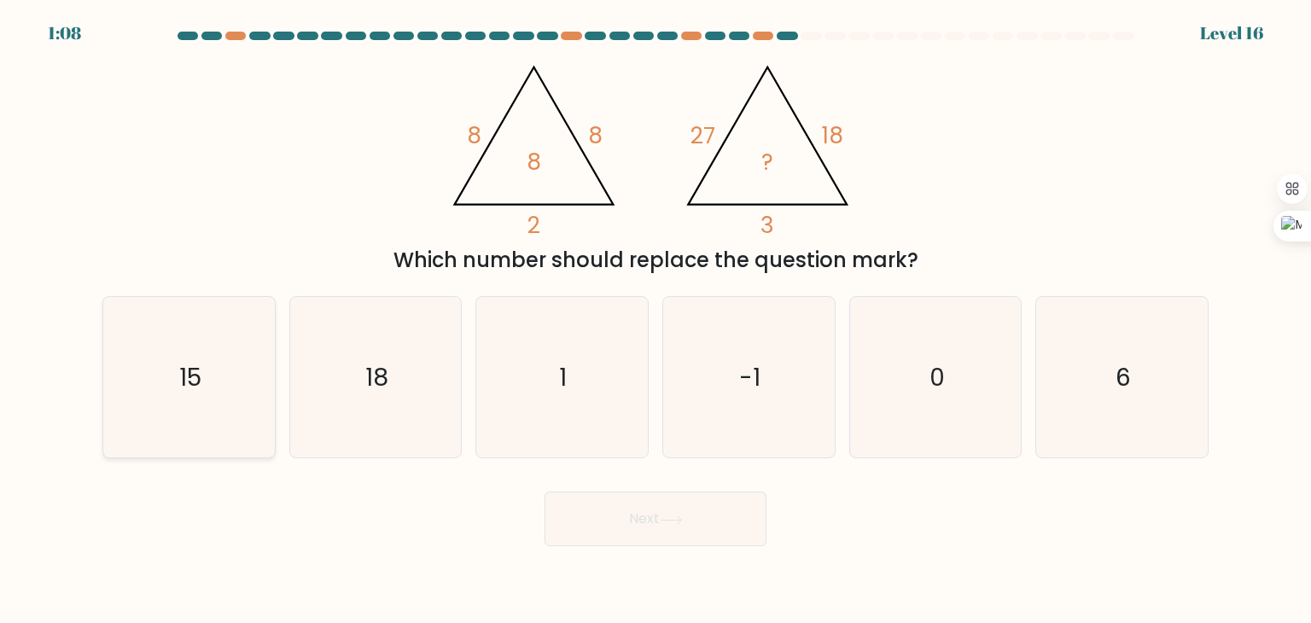
click at [237, 391] on icon "15" at bounding box center [188, 377] width 161 height 161
click at [656, 320] on input "a. 15" at bounding box center [656, 316] width 1 height 9
radio input "true"
click at [674, 517] on icon at bounding box center [671, 520] width 23 height 9
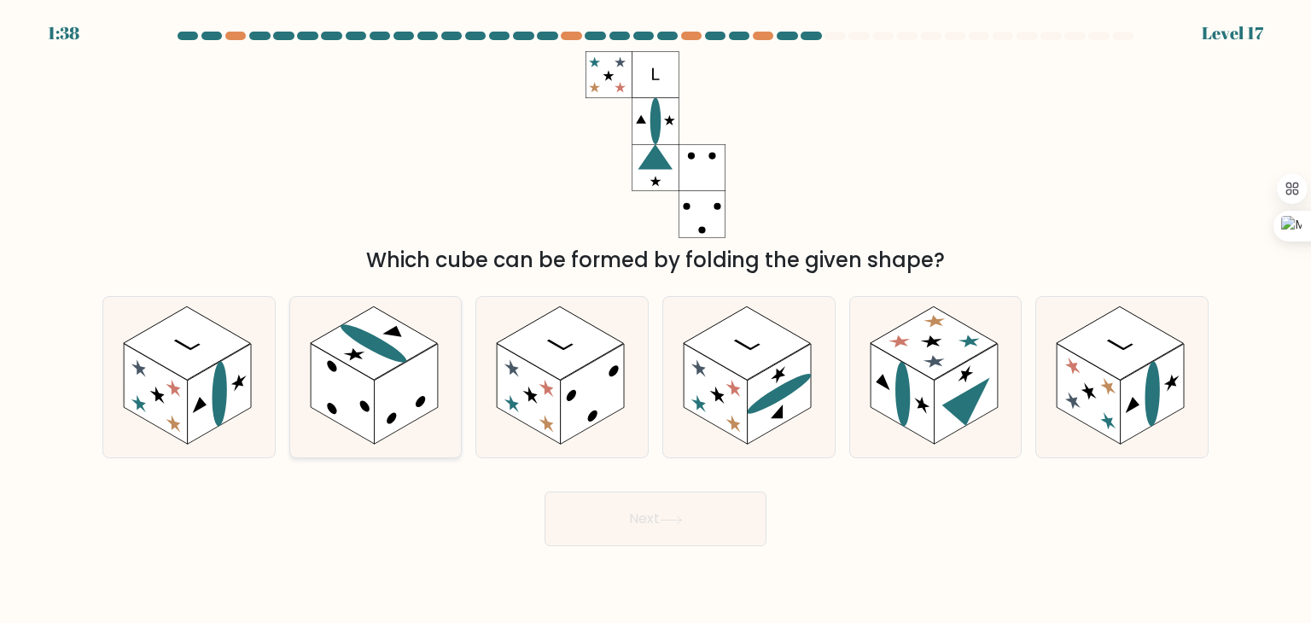
click at [347, 373] on rect at bounding box center [343, 394] width 64 height 101
click at [656, 320] on input "b." at bounding box center [656, 316] width 1 height 9
radio input "true"
click at [711, 522] on button "Next" at bounding box center [656, 519] width 222 height 55
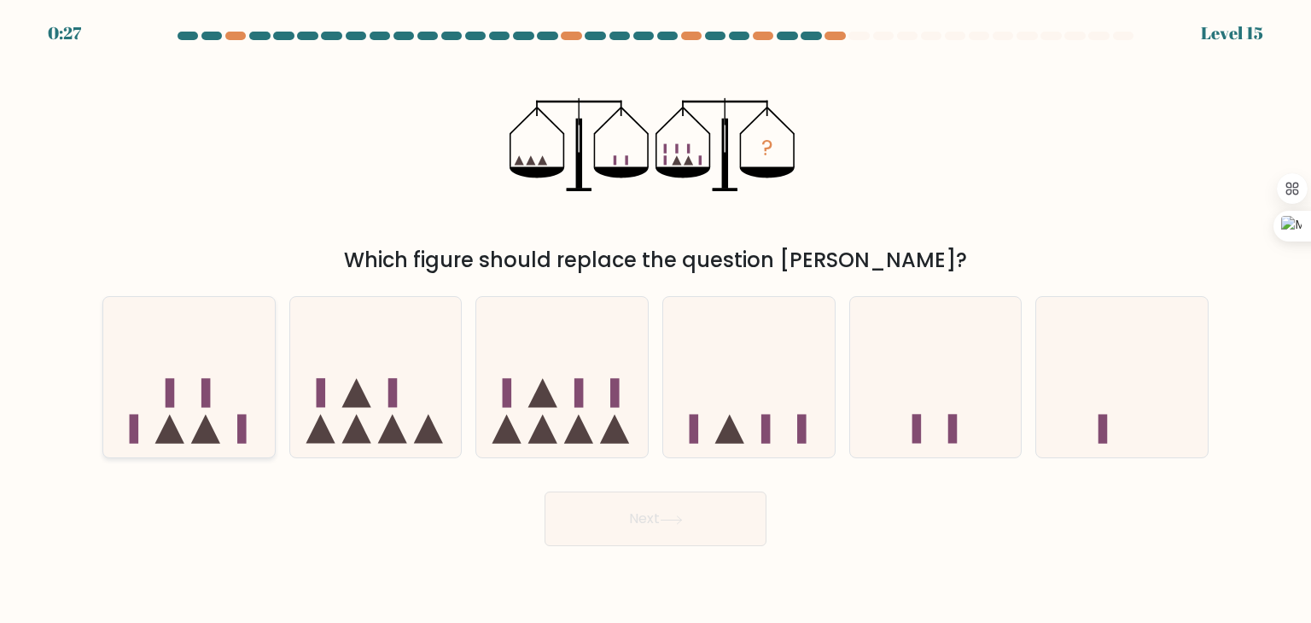
click at [169, 403] on rect at bounding box center [170, 393] width 9 height 29
click at [656, 320] on input "a." at bounding box center [656, 316] width 1 height 9
radio input "true"
click at [647, 529] on button "Next" at bounding box center [656, 519] width 222 height 55
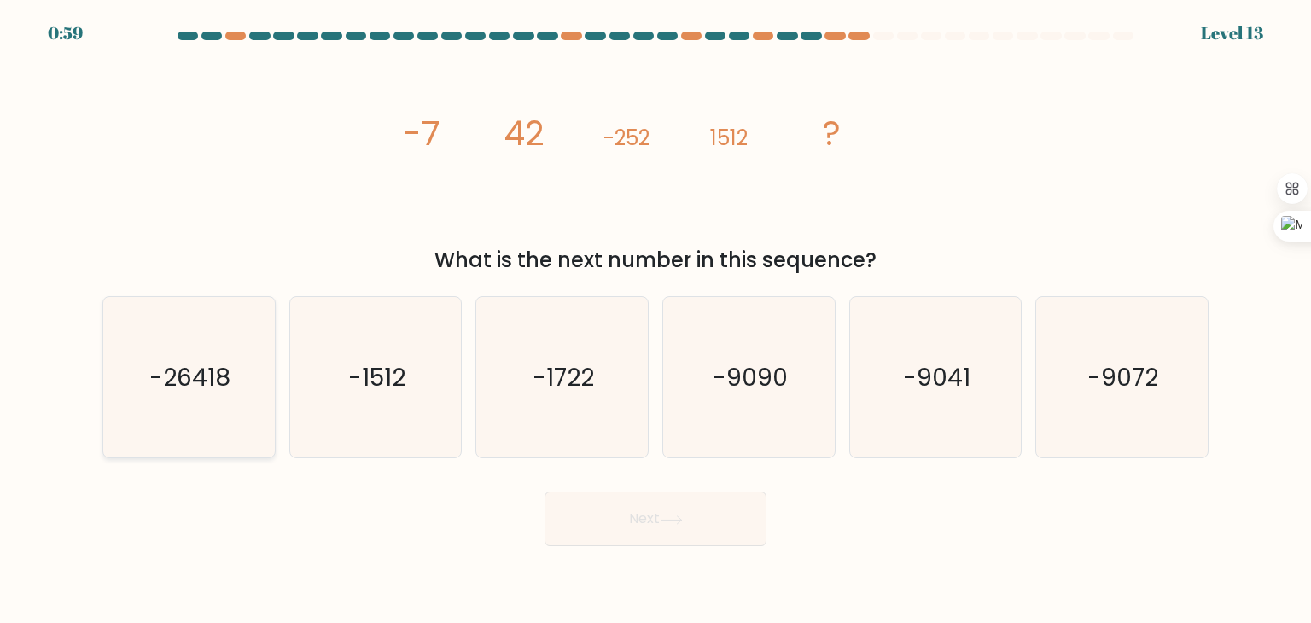
click at [212, 358] on icon "-26418" at bounding box center [188, 377] width 161 height 161
click at [656, 320] on input "a. -26418" at bounding box center [656, 316] width 1 height 9
radio input "true"
click at [578, 534] on button "Next" at bounding box center [656, 519] width 222 height 55
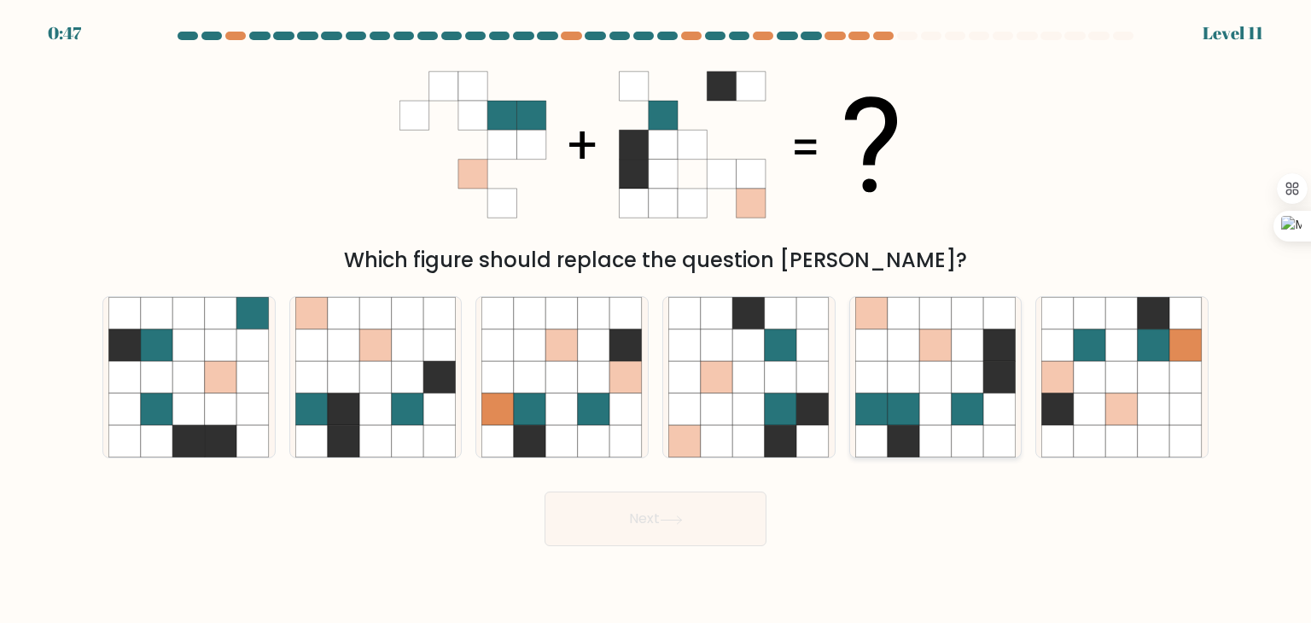
click at [862, 410] on icon at bounding box center [872, 410] width 32 height 32
click at [657, 320] on input "e." at bounding box center [656, 316] width 1 height 9
radio input "true"
click at [638, 530] on button "Next" at bounding box center [656, 519] width 222 height 55
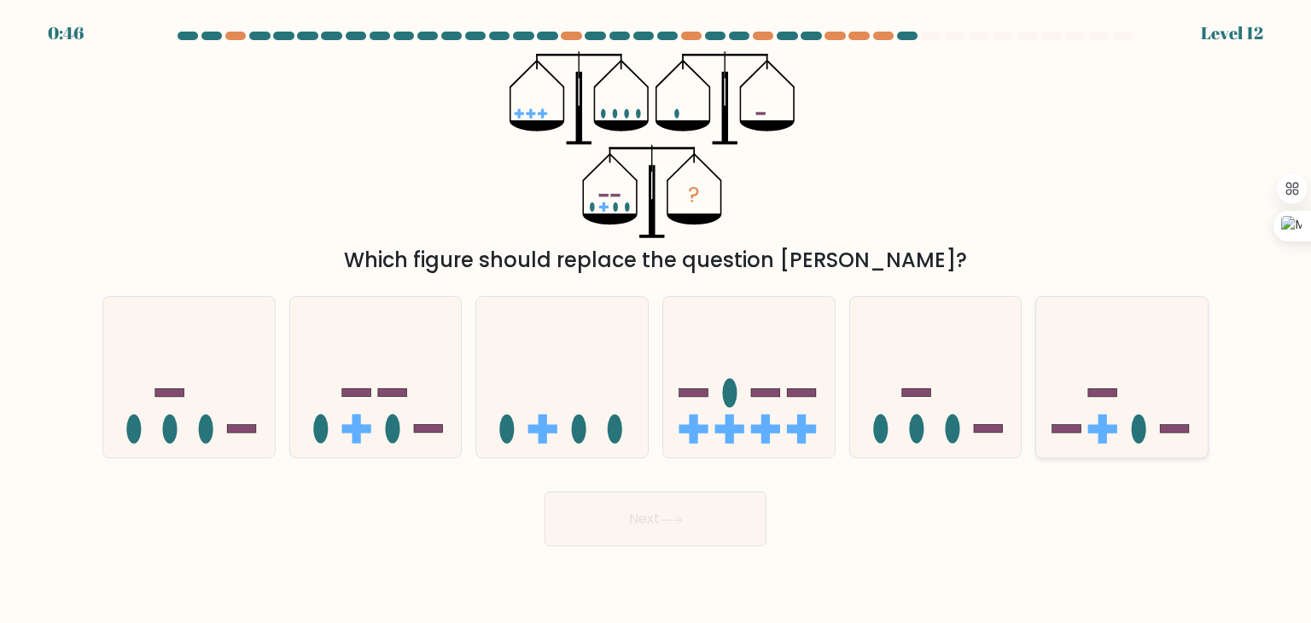
click at [1175, 405] on icon at bounding box center [1123, 378] width 172 height 142
click at [657, 320] on input "f." at bounding box center [656, 316] width 1 height 9
radio input "true"
click at [688, 510] on button "Next" at bounding box center [656, 519] width 222 height 55
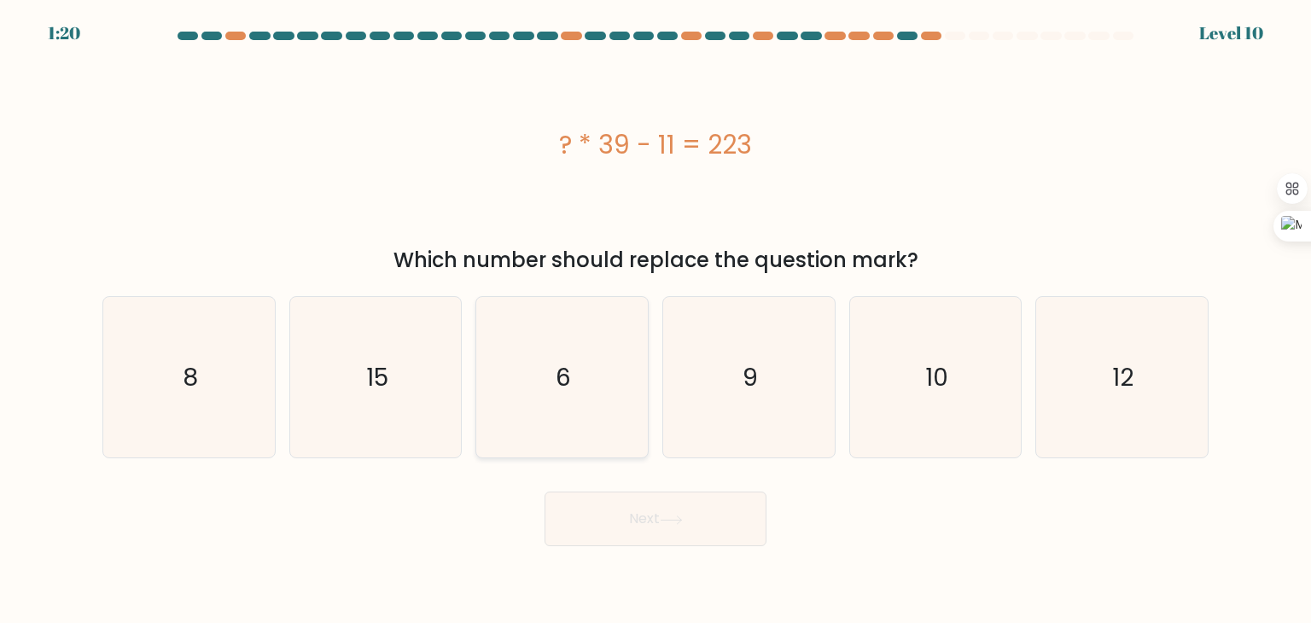
click at [547, 339] on icon "6" at bounding box center [562, 377] width 161 height 161
click at [656, 320] on input "c. 6" at bounding box center [656, 316] width 1 height 9
radio input "true"
click at [601, 498] on button "Next" at bounding box center [656, 519] width 222 height 55
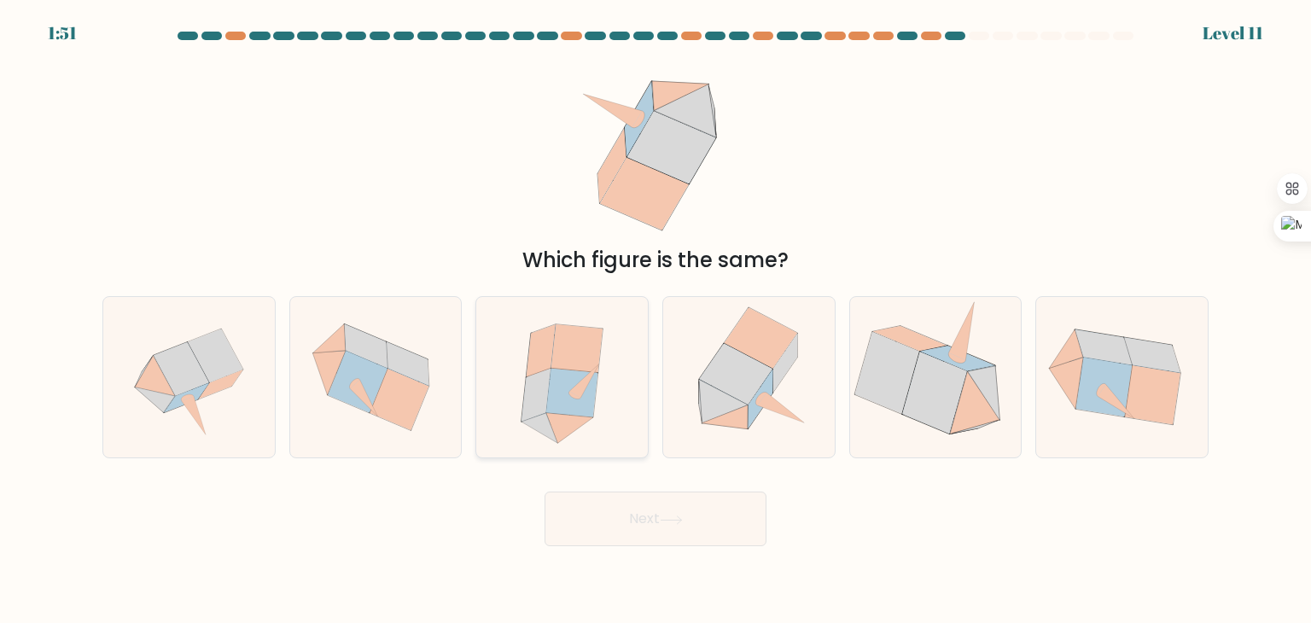
click at [561, 394] on icon at bounding box center [572, 393] width 52 height 49
click at [656, 320] on input "c." at bounding box center [656, 316] width 1 height 9
radio input "true"
click at [604, 543] on button "Next" at bounding box center [656, 519] width 222 height 55
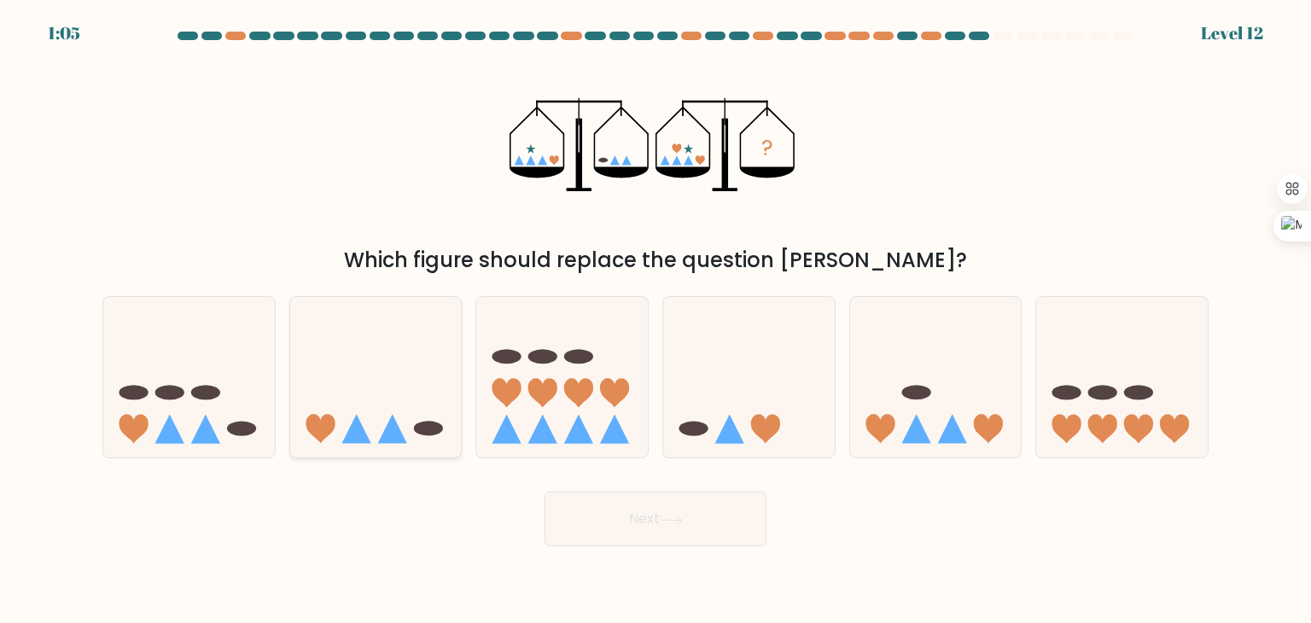
click at [407, 421] on icon at bounding box center [376, 378] width 172 height 142
click at [656, 320] on input "b." at bounding box center [656, 316] width 1 height 9
radio input "true"
click at [655, 518] on button "Next" at bounding box center [656, 519] width 222 height 55
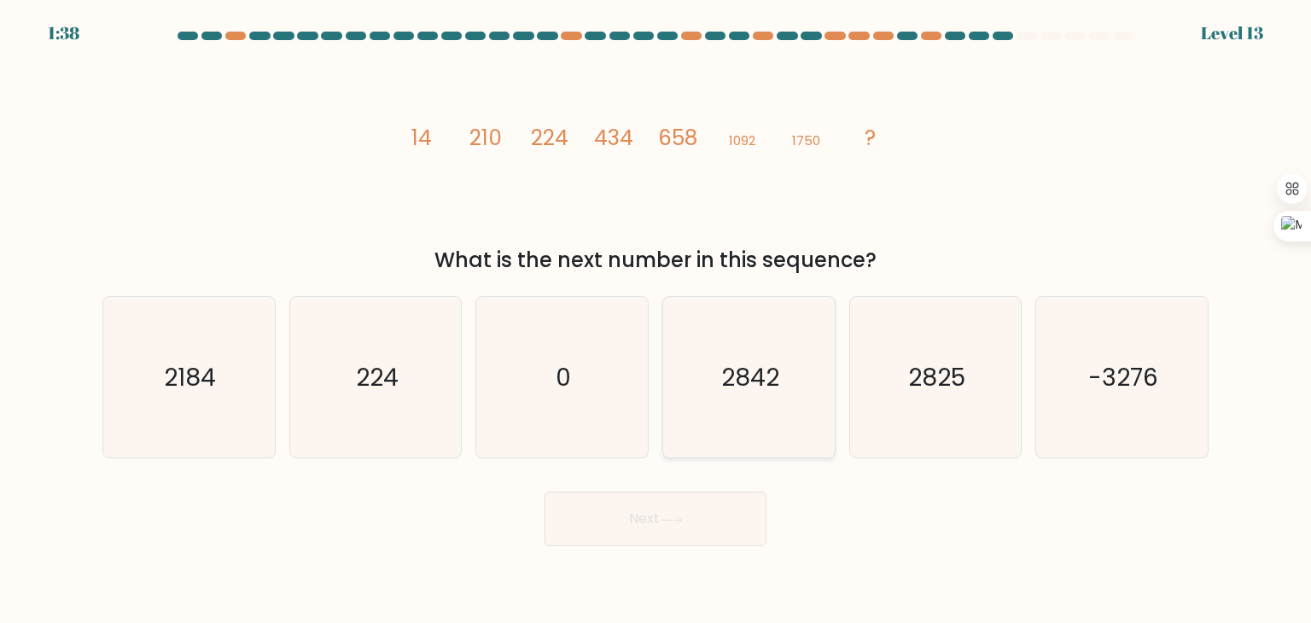
click at [749, 357] on icon "2842" at bounding box center [749, 377] width 161 height 161
click at [657, 320] on input "d. 2842" at bounding box center [656, 316] width 1 height 9
radio input "true"
click at [628, 501] on button "Next" at bounding box center [656, 519] width 222 height 55
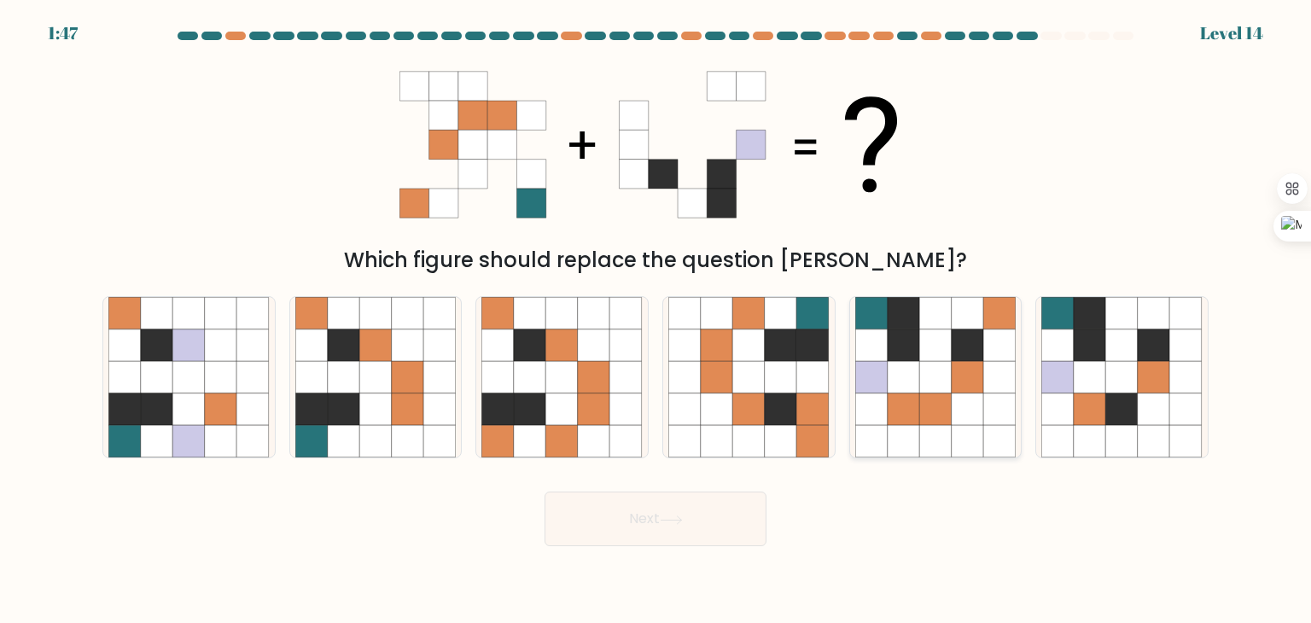
click at [956, 352] on icon at bounding box center [968, 346] width 32 height 32
click at [657, 320] on input "e." at bounding box center [656, 316] width 1 height 9
radio input "true"
click at [674, 537] on button "Next" at bounding box center [656, 519] width 222 height 55
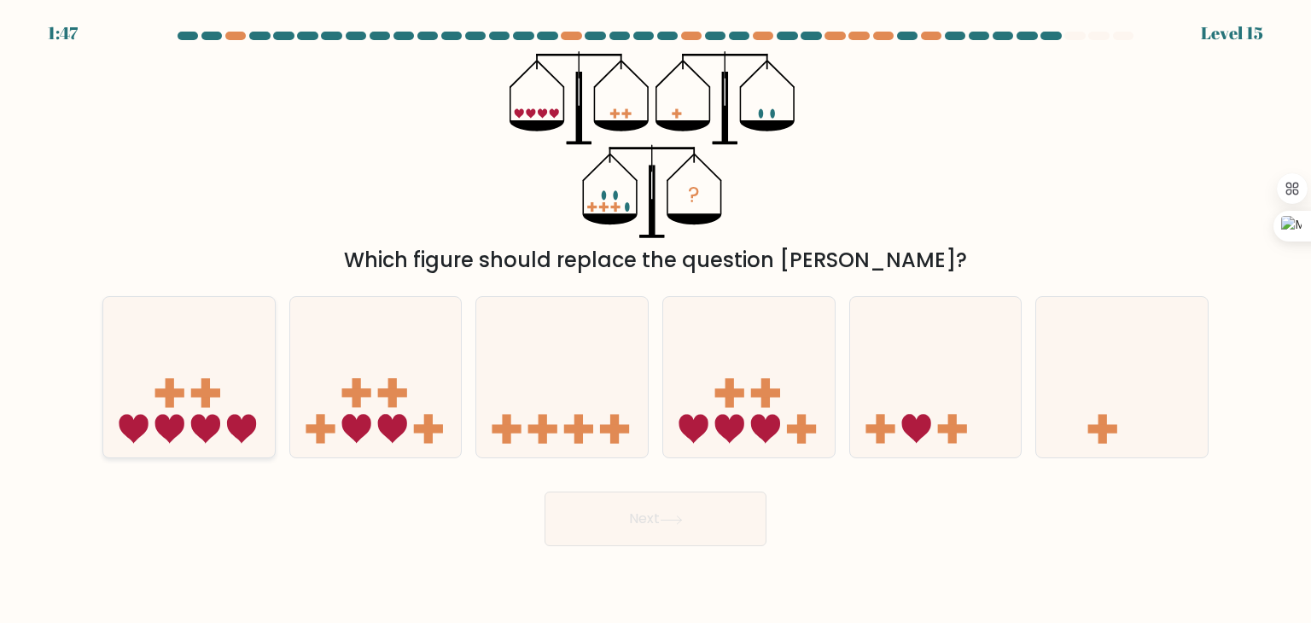
click at [198, 408] on icon at bounding box center [189, 378] width 172 height 142
click at [656, 320] on input "a." at bounding box center [656, 316] width 1 height 9
radio input "true"
click at [657, 508] on button "Next" at bounding box center [656, 519] width 222 height 55
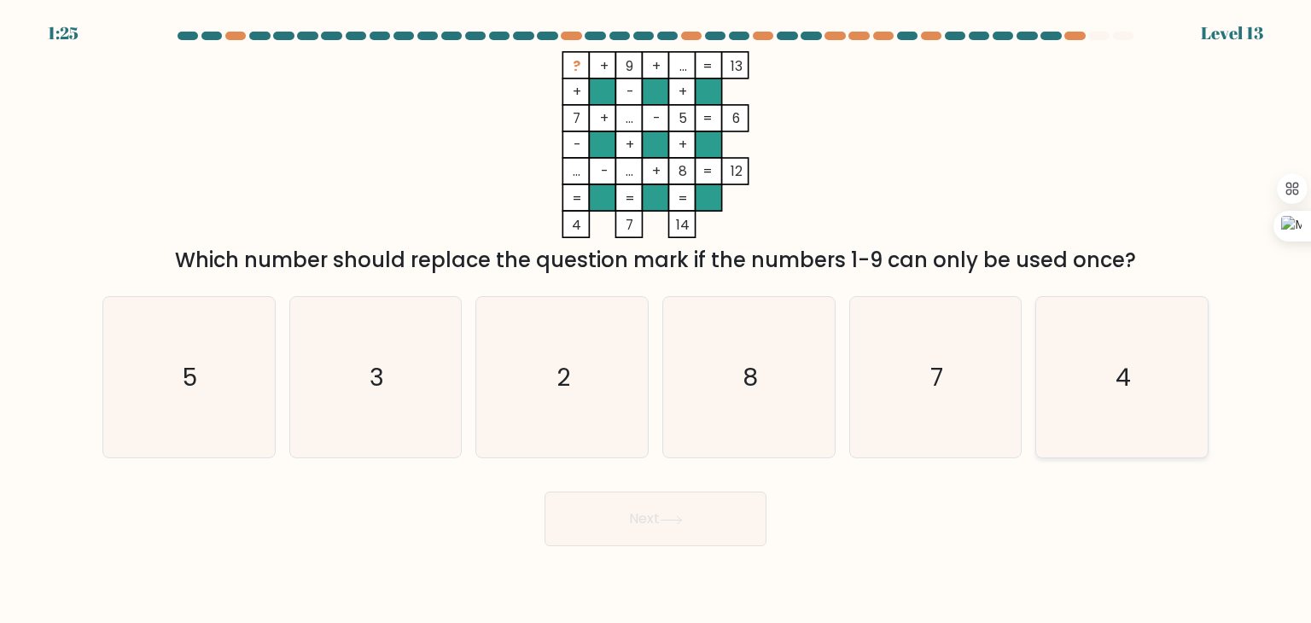
click at [1127, 389] on text "4" at bounding box center [1123, 377] width 15 height 34
click at [657, 320] on input "f. 4" at bounding box center [656, 316] width 1 height 9
radio input "true"
click at [636, 516] on button "Next" at bounding box center [656, 519] width 222 height 55
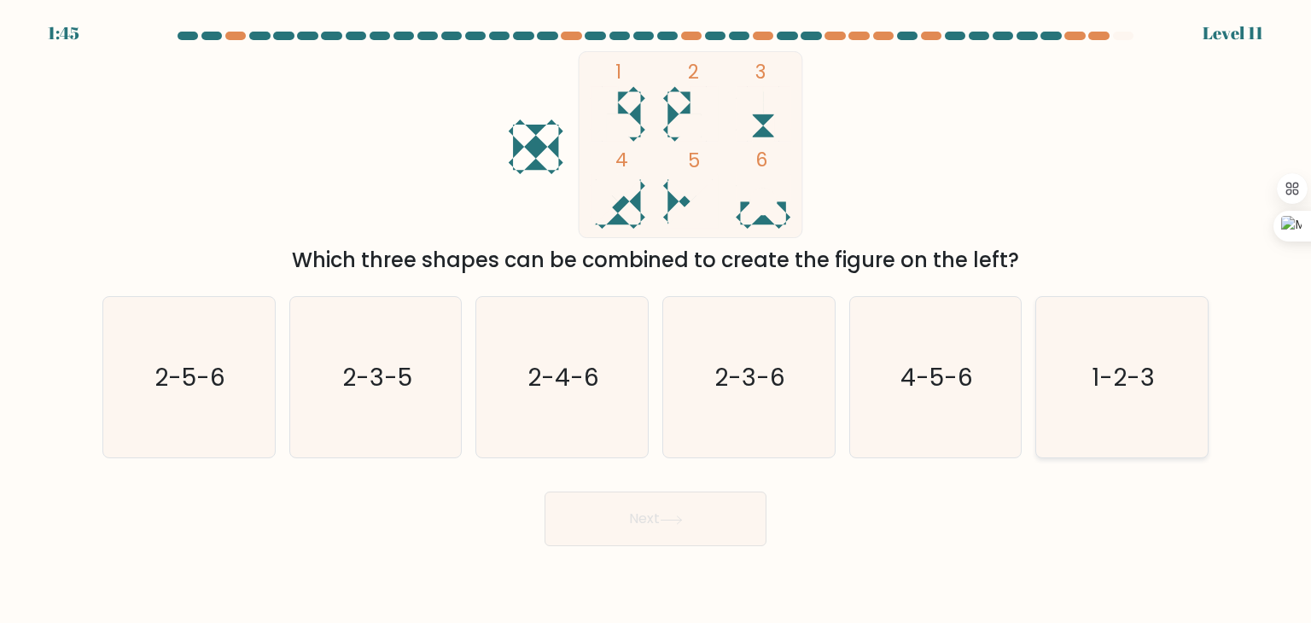
click at [1047, 346] on icon "1-2-3" at bounding box center [1122, 377] width 161 height 161
click at [657, 320] on input "f. 1-2-3" at bounding box center [656, 316] width 1 height 9
radio input "true"
click at [697, 518] on button "Next" at bounding box center [656, 519] width 222 height 55
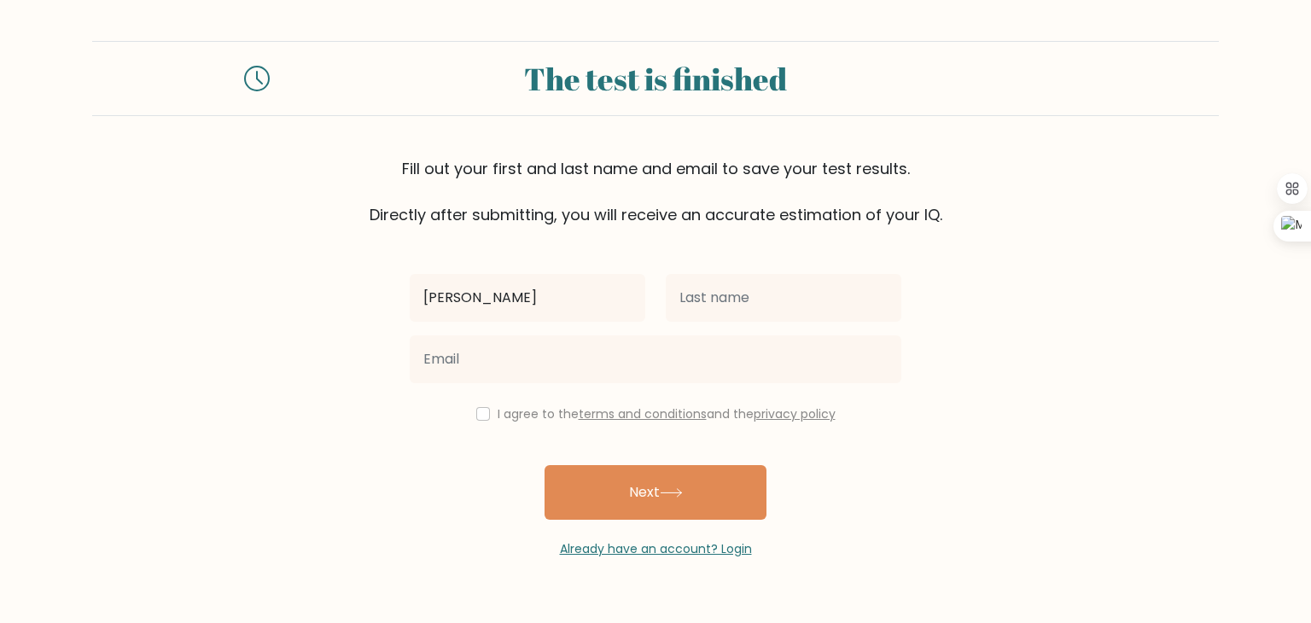
type input "[PERSON_NAME]"
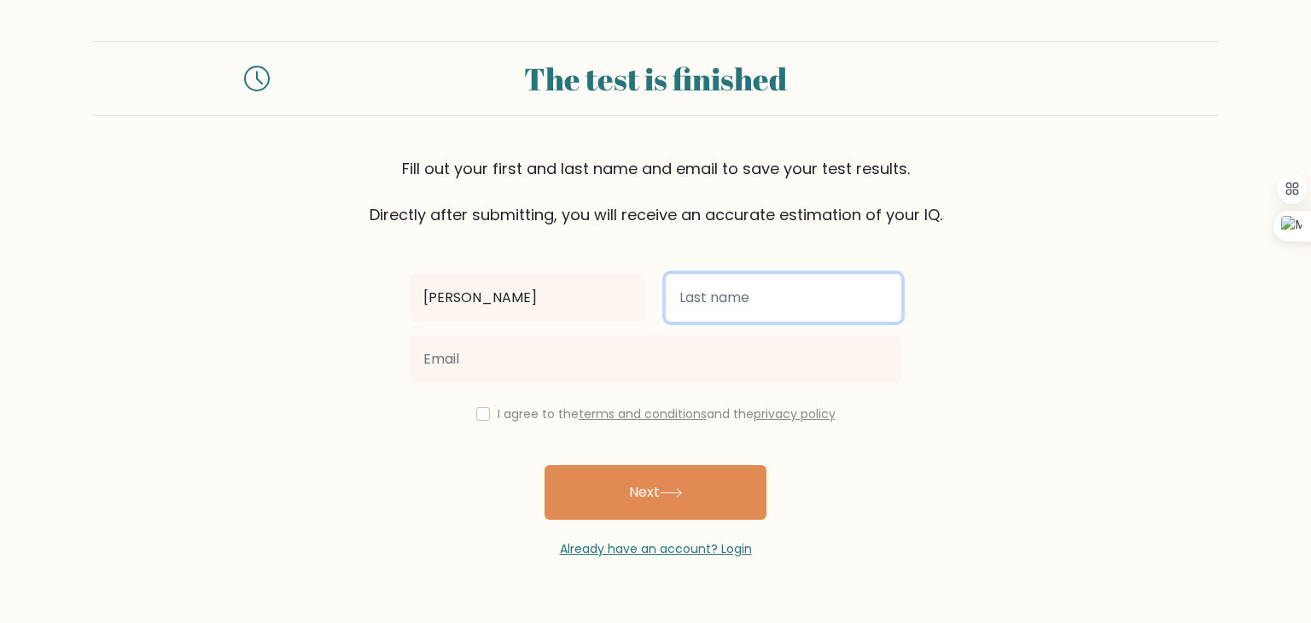
click at [720, 308] on input "text" at bounding box center [784, 298] width 236 height 48
type input "Ahmed"
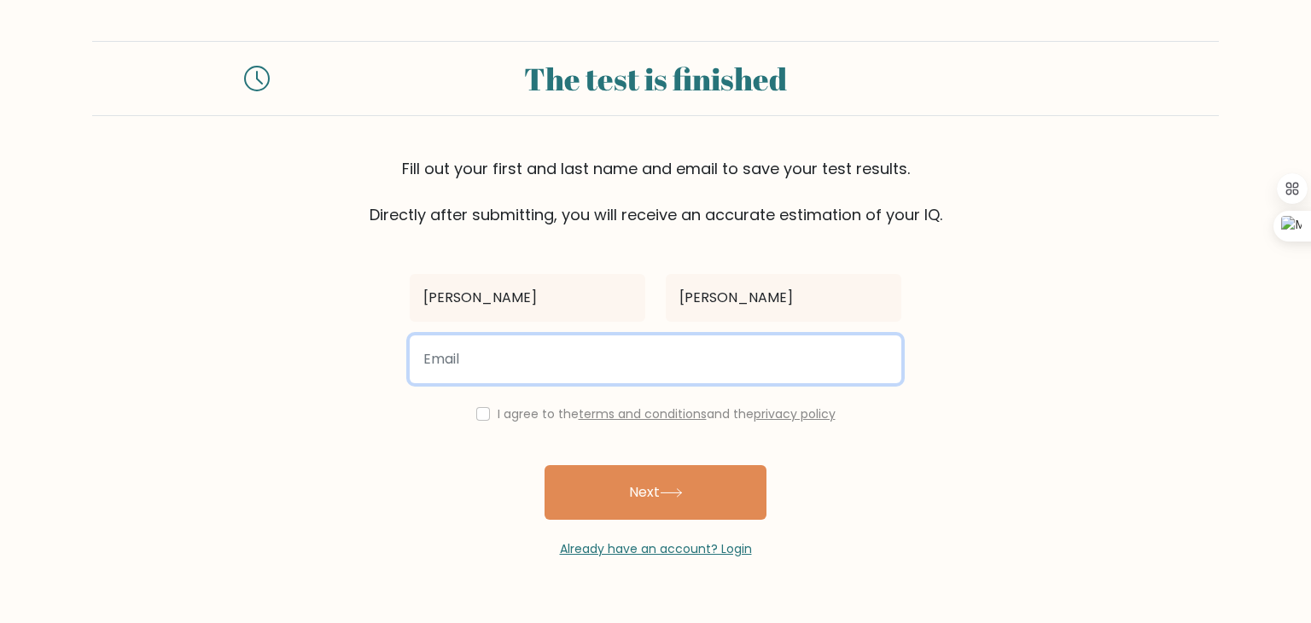
click at [614, 336] on input "email" at bounding box center [656, 360] width 492 height 48
type input "alhasanahmed0007@gmail.com"
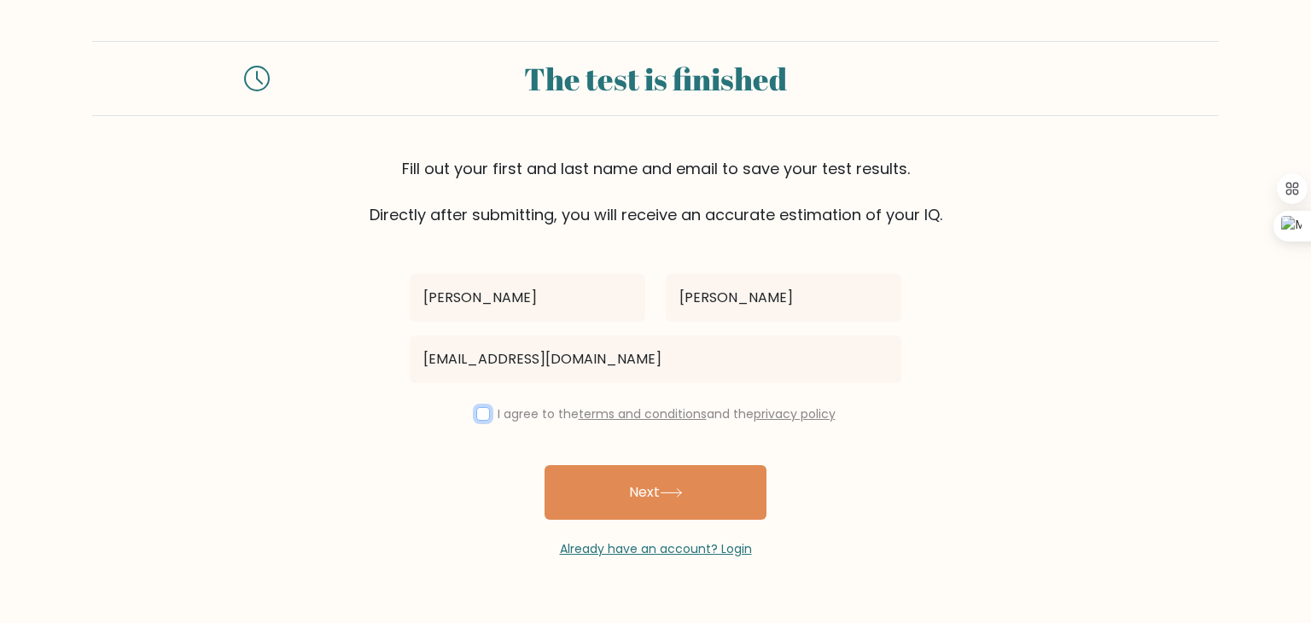
click at [484, 414] on input "checkbox" at bounding box center [483, 414] width 14 height 14
checkbox input "true"
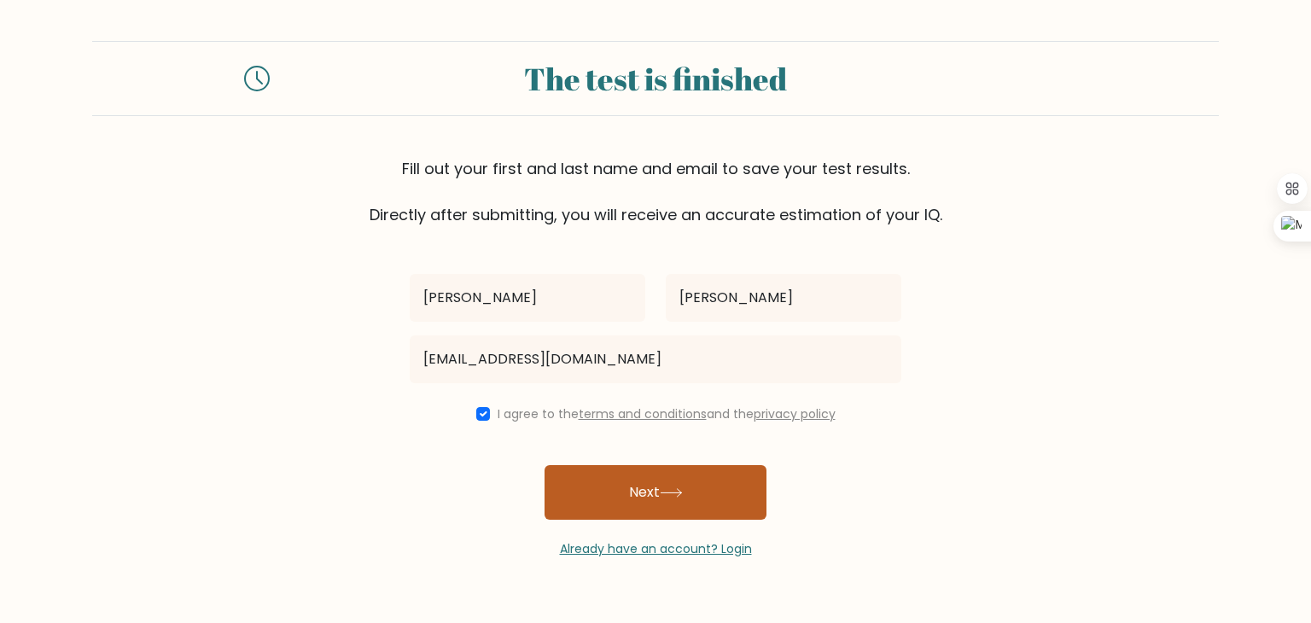
click at [618, 488] on button "Next" at bounding box center [656, 492] width 222 height 55
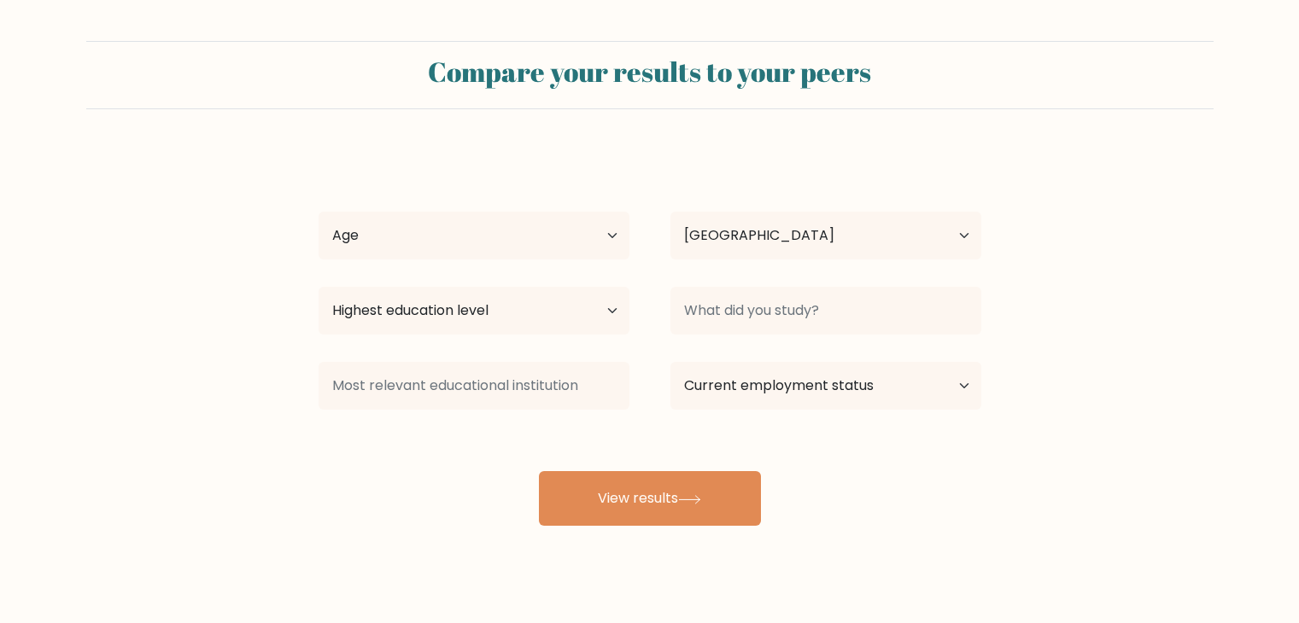
select select "TT"
click at [556, 222] on select "Age Under [DEMOGRAPHIC_DATA] [DEMOGRAPHIC_DATA] [DEMOGRAPHIC_DATA] [DEMOGRAPHIC…" at bounding box center [473, 236] width 311 height 48
select select "min_18"
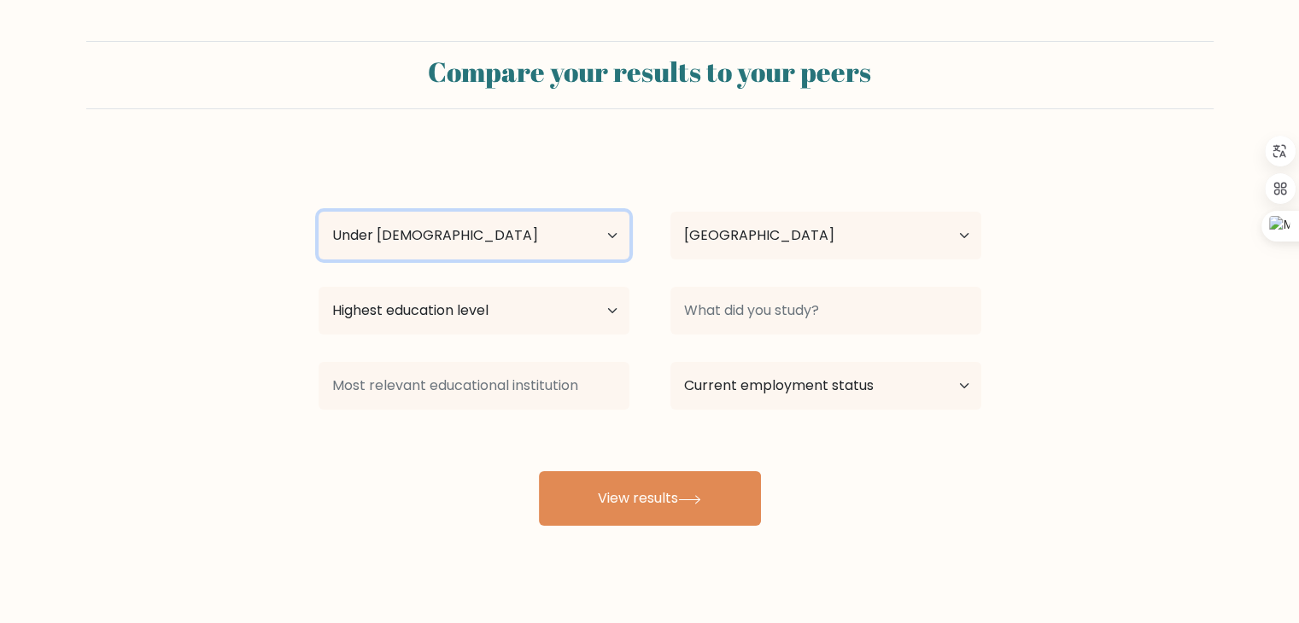
click at [318, 212] on select "Age Under [DEMOGRAPHIC_DATA] [DEMOGRAPHIC_DATA] [DEMOGRAPHIC_DATA] [DEMOGRAPHIC…" at bounding box center [473, 236] width 311 height 48
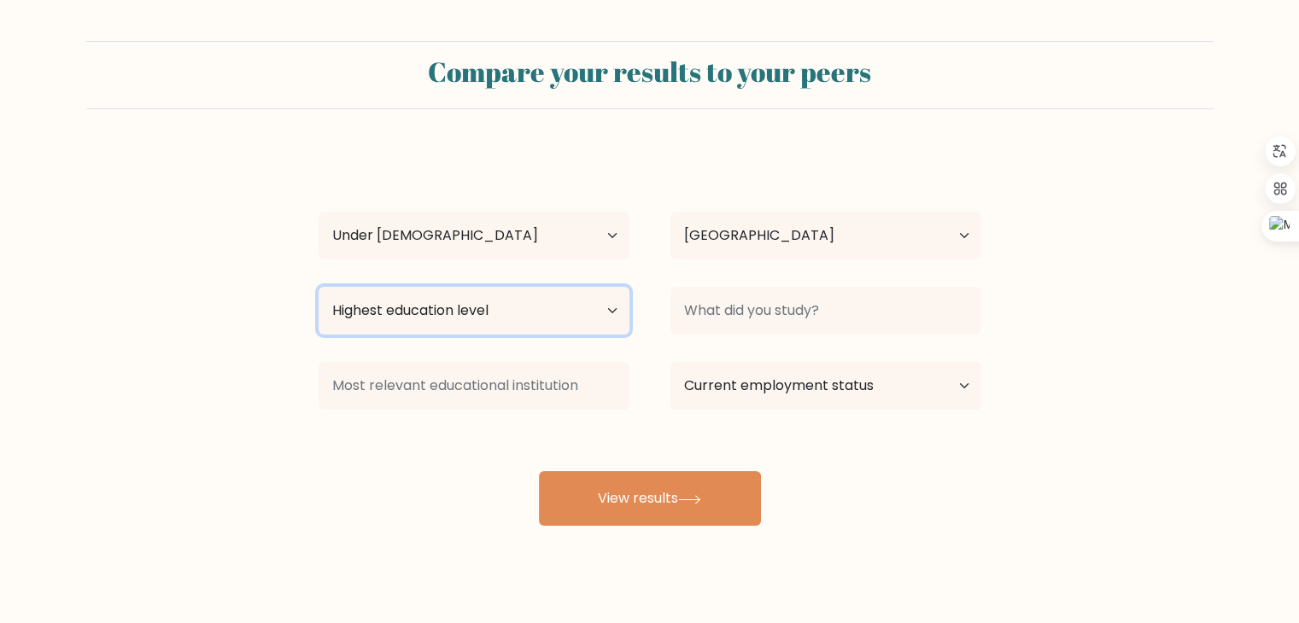
click at [536, 301] on select "Highest education level No schooling Primary Lower Secondary Upper Secondary Oc…" at bounding box center [473, 311] width 311 height 48
click at [318, 287] on select "Highest education level No schooling Primary Lower Secondary Upper Secondary Oc…" at bounding box center [473, 311] width 311 height 48
click at [498, 322] on select "Highest education level No schooling Primary Lower Secondary Upper Secondary Oc…" at bounding box center [473, 311] width 311 height 48
select select "lower_secondary"
click at [318, 287] on select "Highest education level No schooling Primary Lower Secondary Upper Secondary Oc…" at bounding box center [473, 311] width 311 height 48
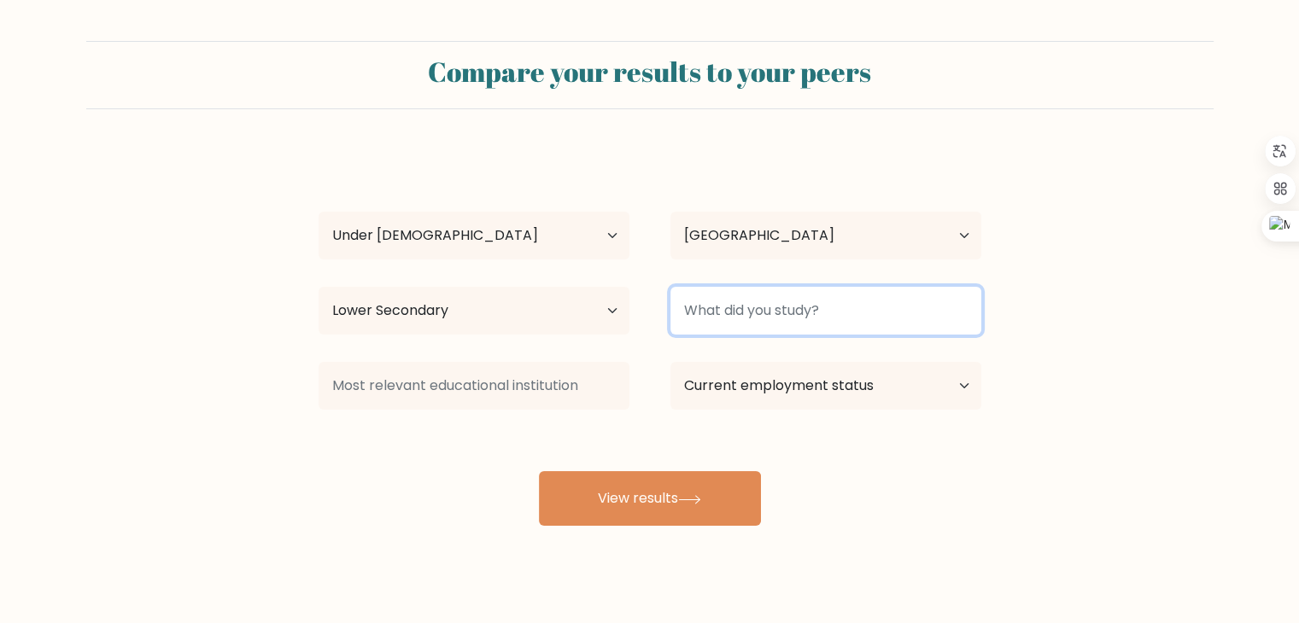
click at [681, 324] on input at bounding box center [825, 311] width 311 height 48
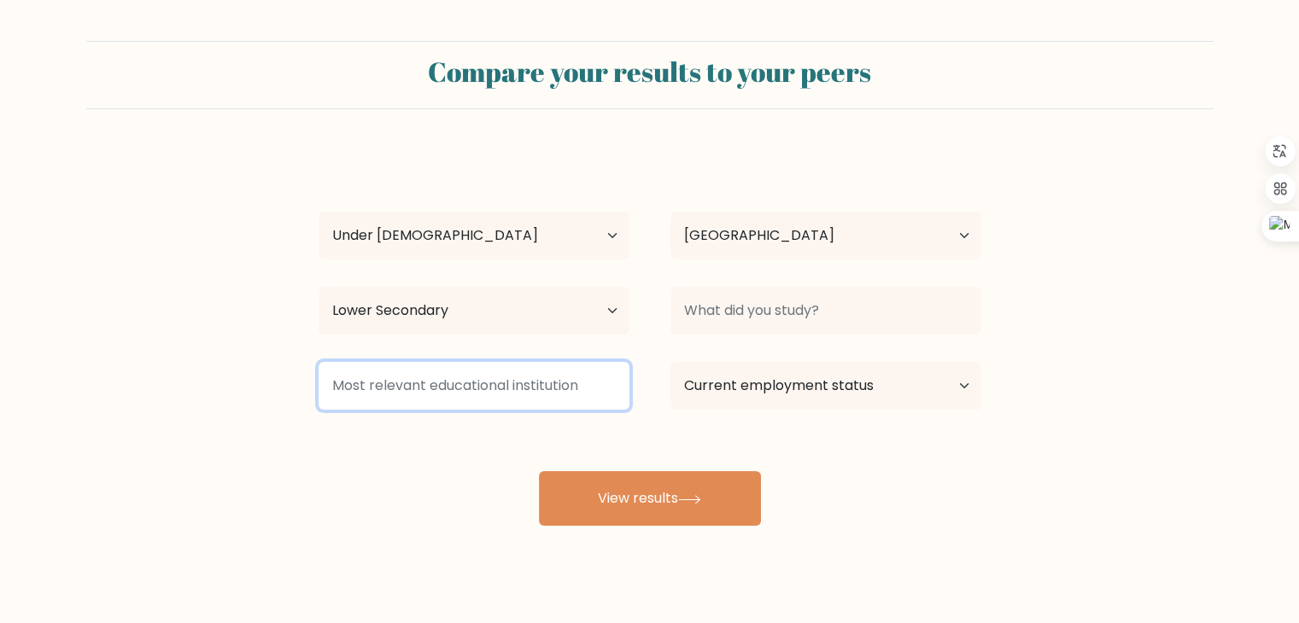
click at [528, 392] on input at bounding box center [473, 386] width 311 height 48
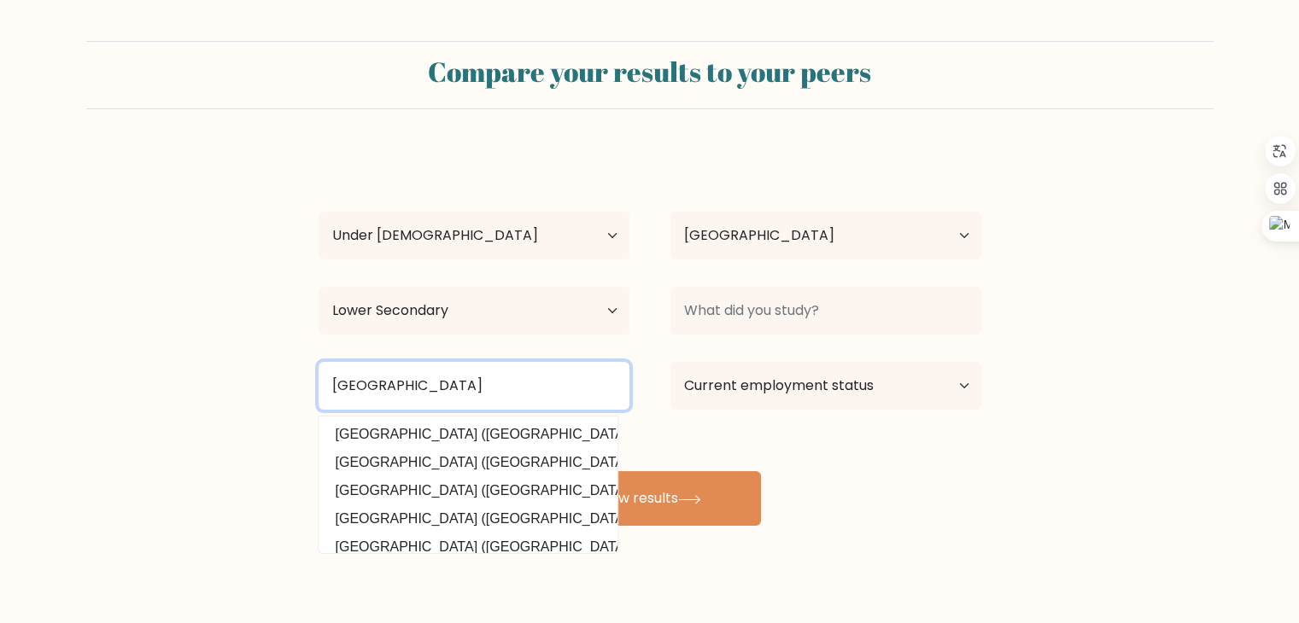
type input "[GEOGRAPHIC_DATA]"
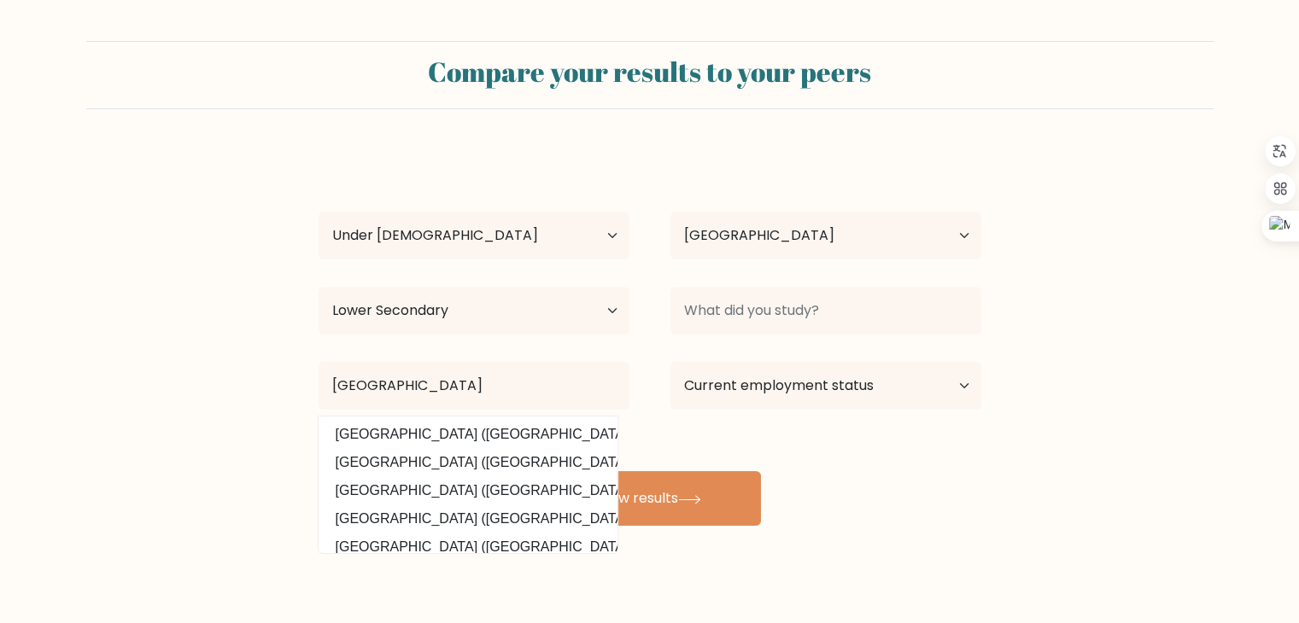
click at [235, 429] on form "Compare your results to your peers [PERSON_NAME] Age Under [DEMOGRAPHIC_DATA] […" at bounding box center [649, 283] width 1299 height 485
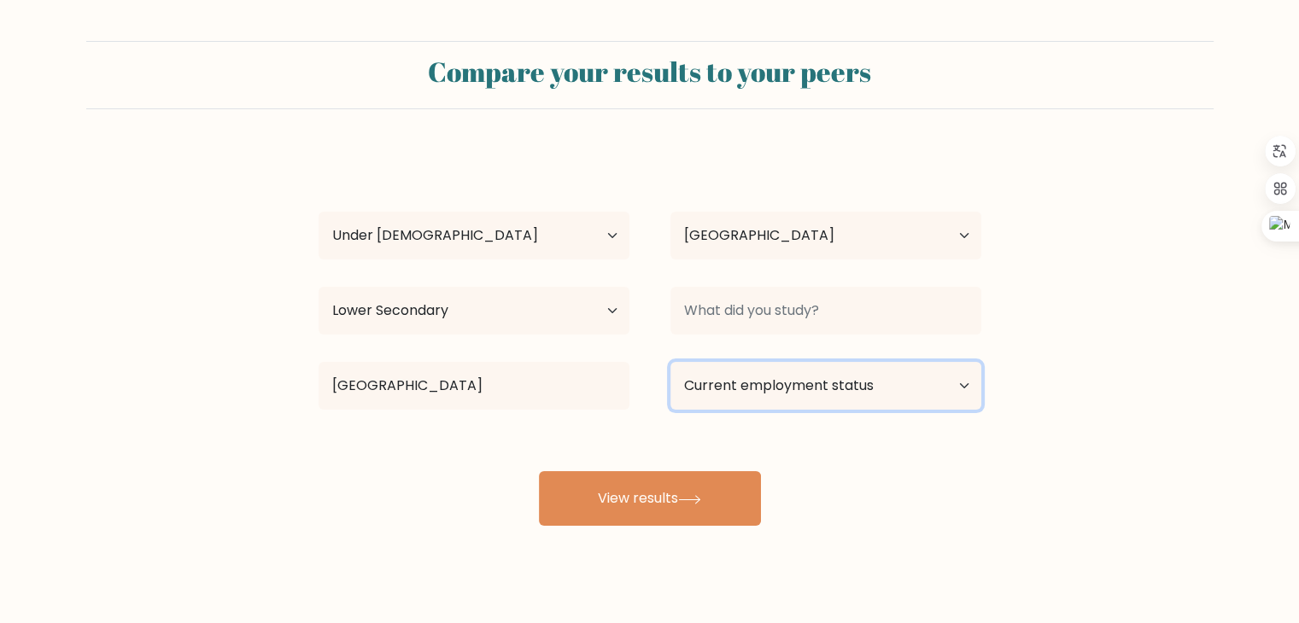
click at [810, 402] on select "Current employment status Employed Student Retired Other / prefer not to answer" at bounding box center [825, 386] width 311 height 48
select select "student"
click at [670, 362] on select "Current employment status Employed Student Retired Other / prefer not to answer" at bounding box center [825, 386] width 311 height 48
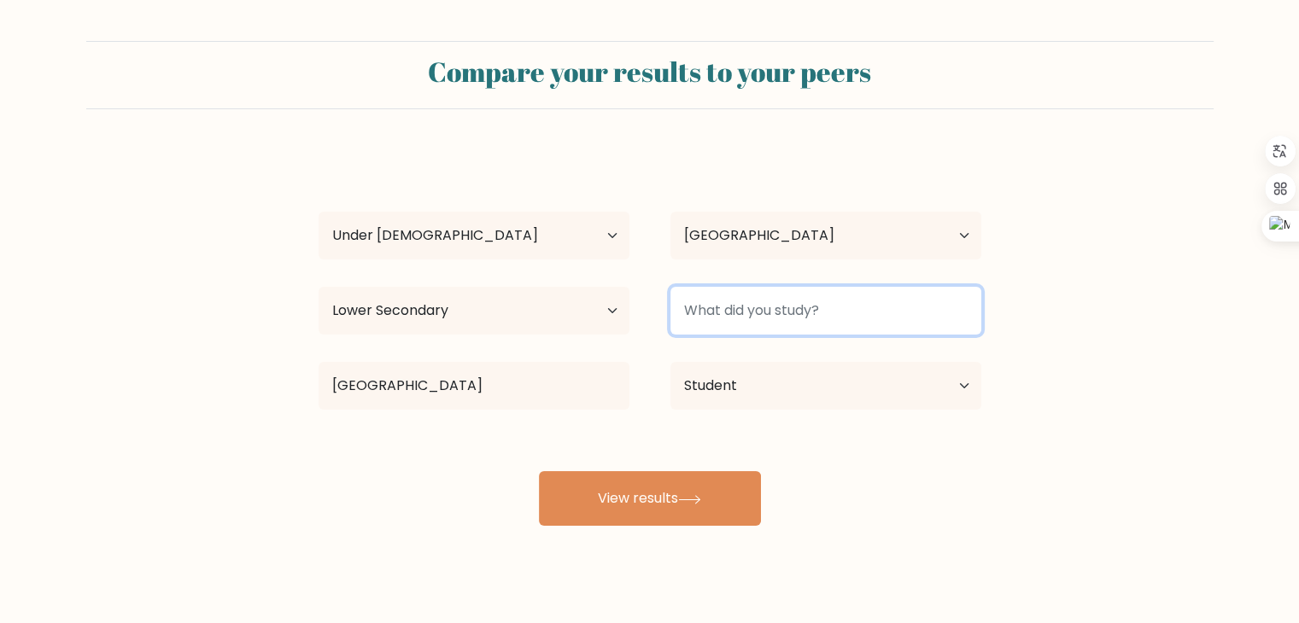
click at [721, 310] on input at bounding box center [825, 311] width 311 height 48
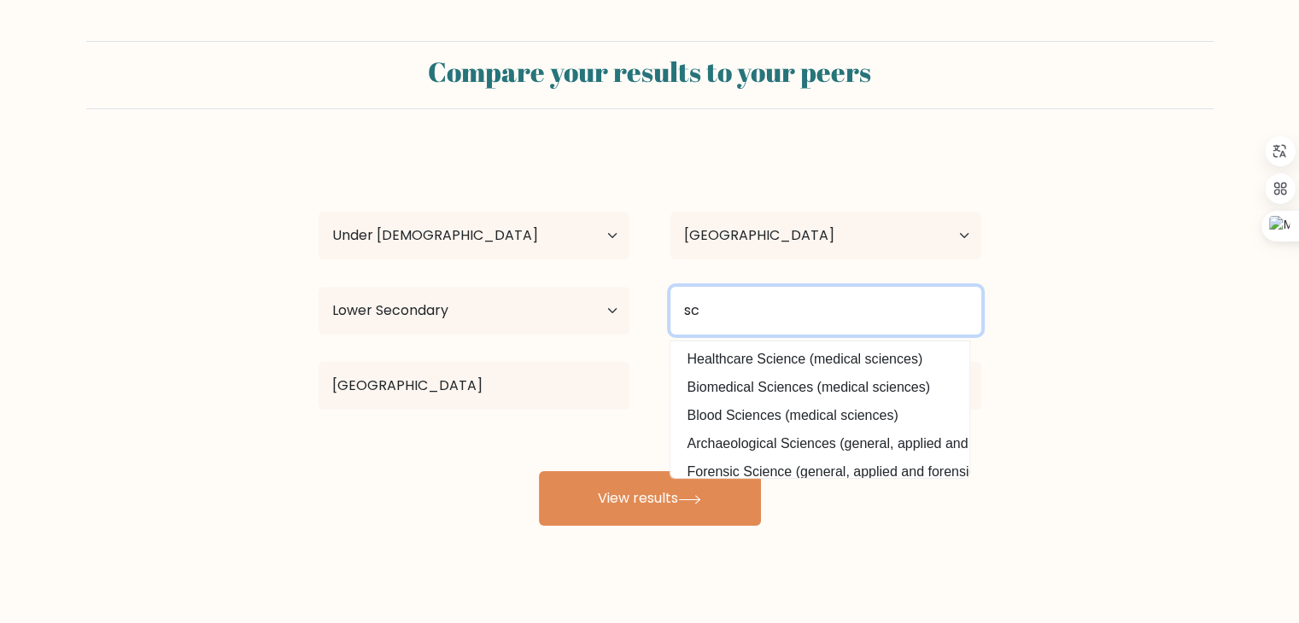
type input "s"
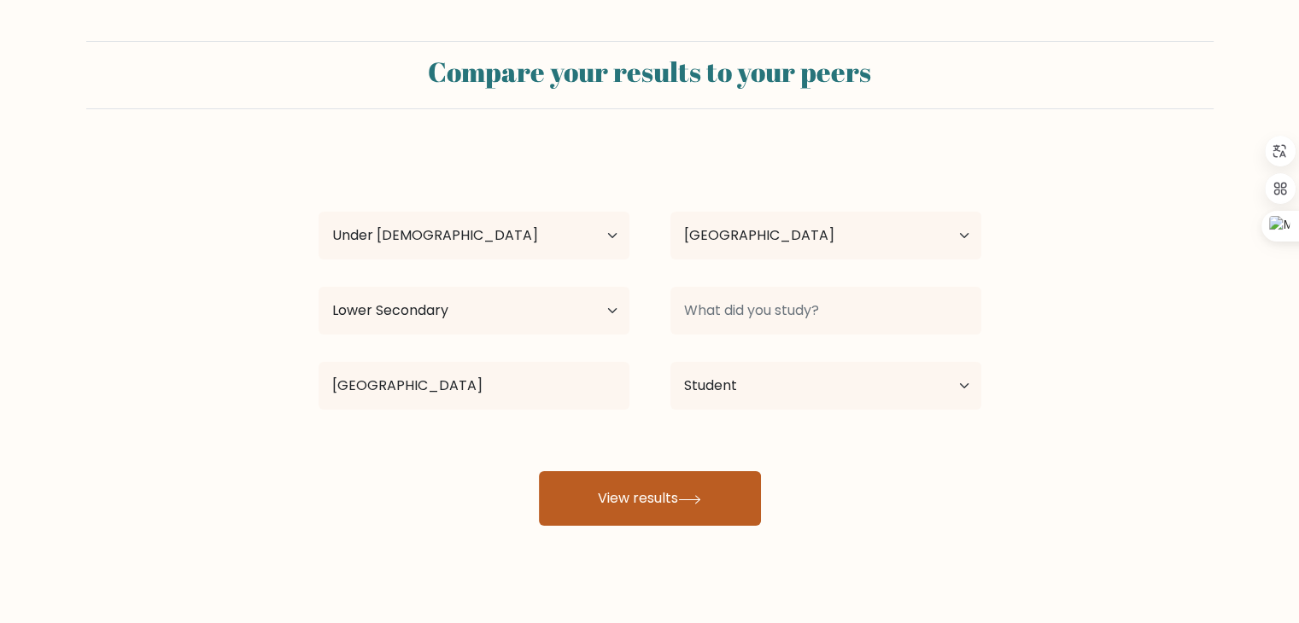
click at [585, 516] on button "View results" at bounding box center [650, 498] width 222 height 55
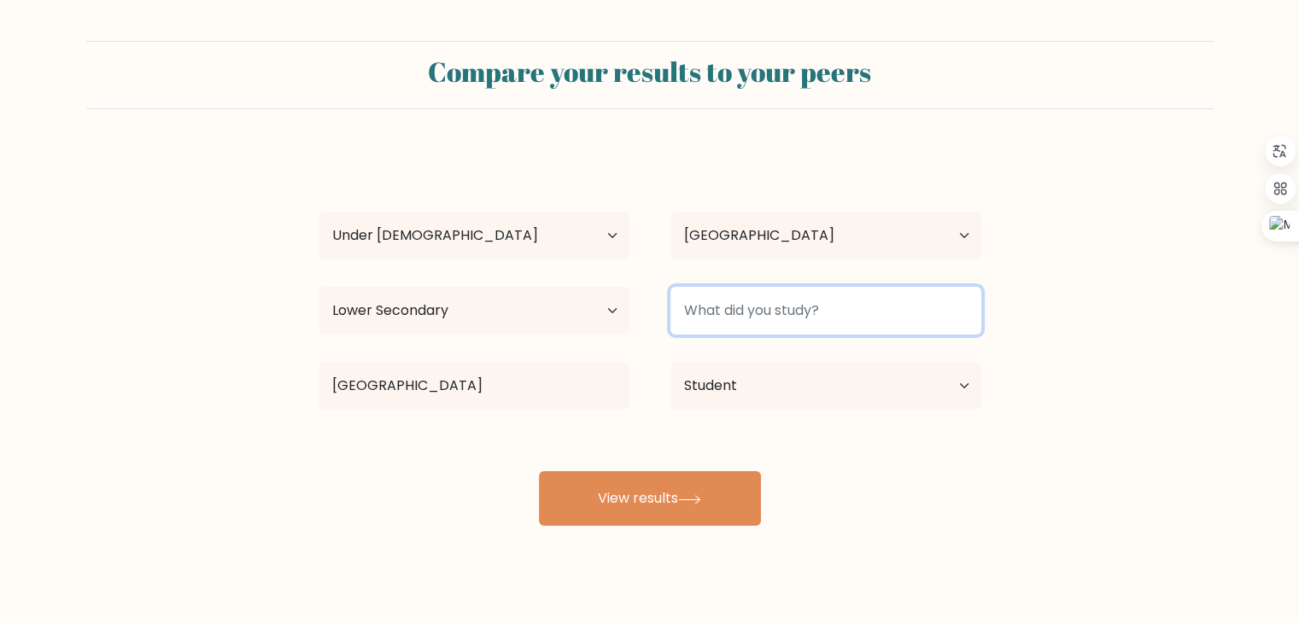
click at [745, 319] on input at bounding box center [825, 311] width 311 height 48
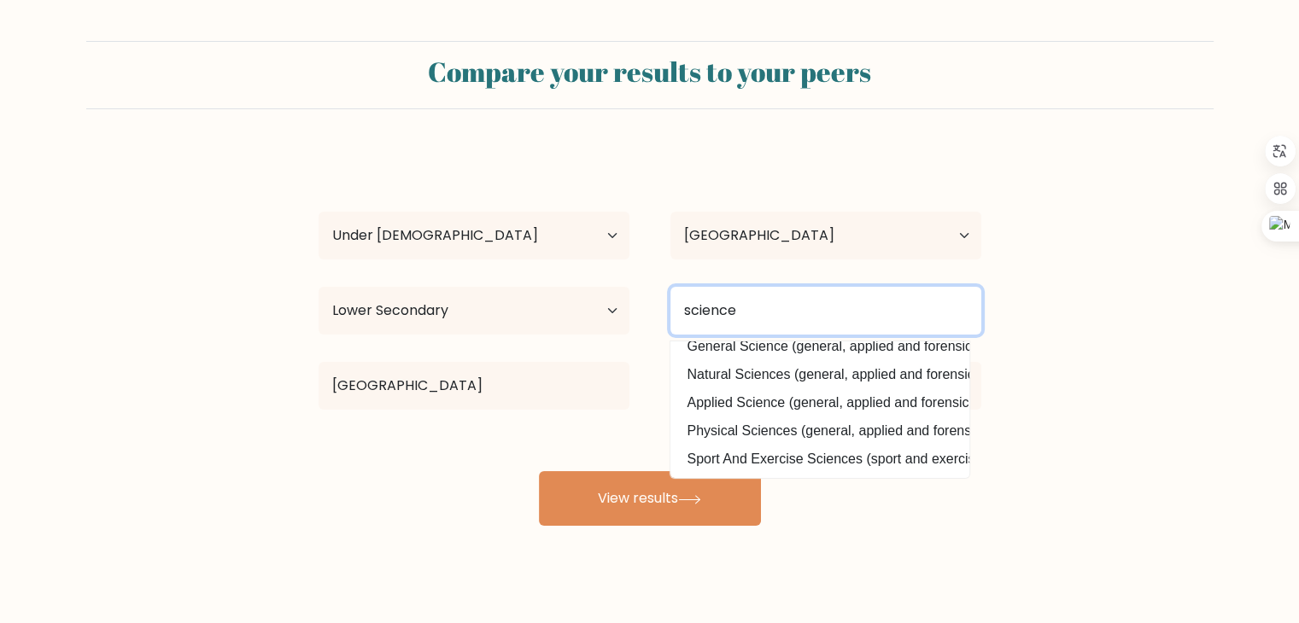
scroll to position [24, 0]
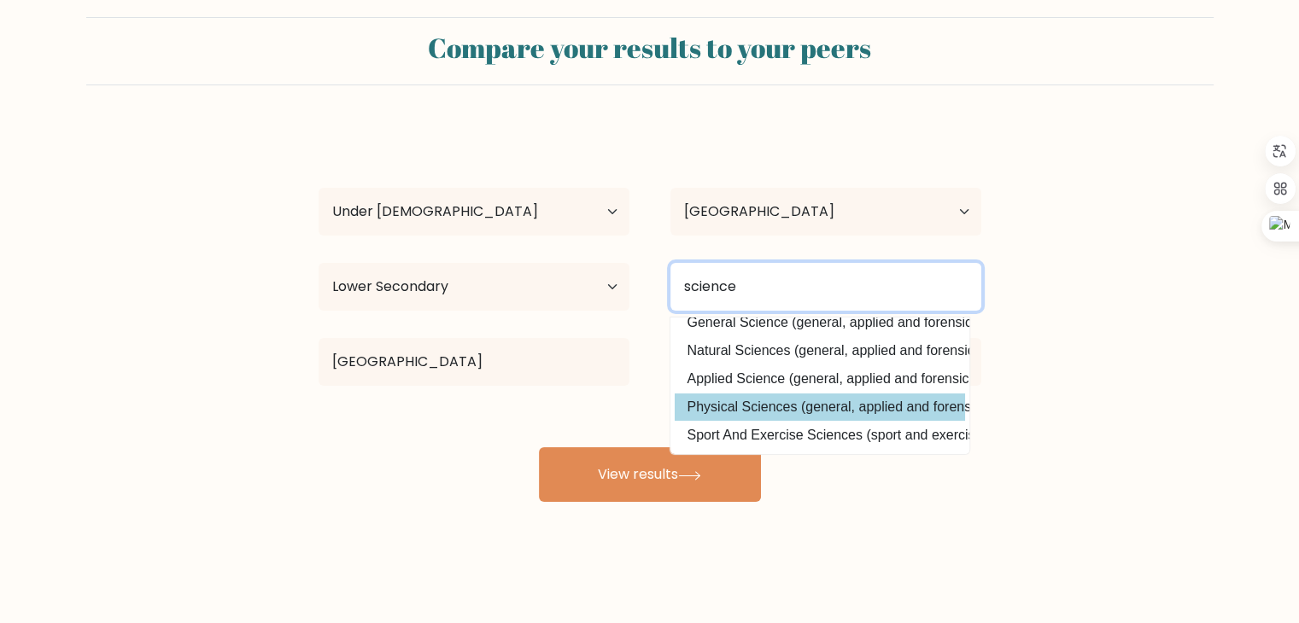
type input "science"
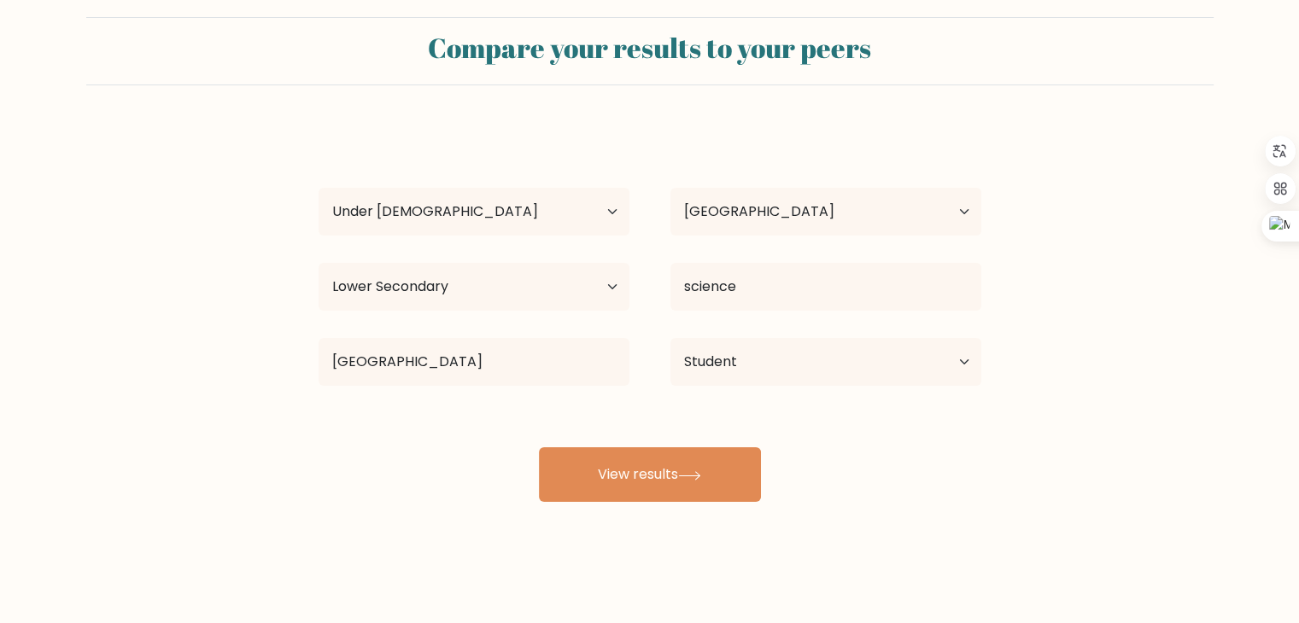
click at [741, 390] on div "[PERSON_NAME] Age Under [DEMOGRAPHIC_DATA] [DEMOGRAPHIC_DATA] [DEMOGRAPHIC_DATA…" at bounding box center [649, 314] width 683 height 376
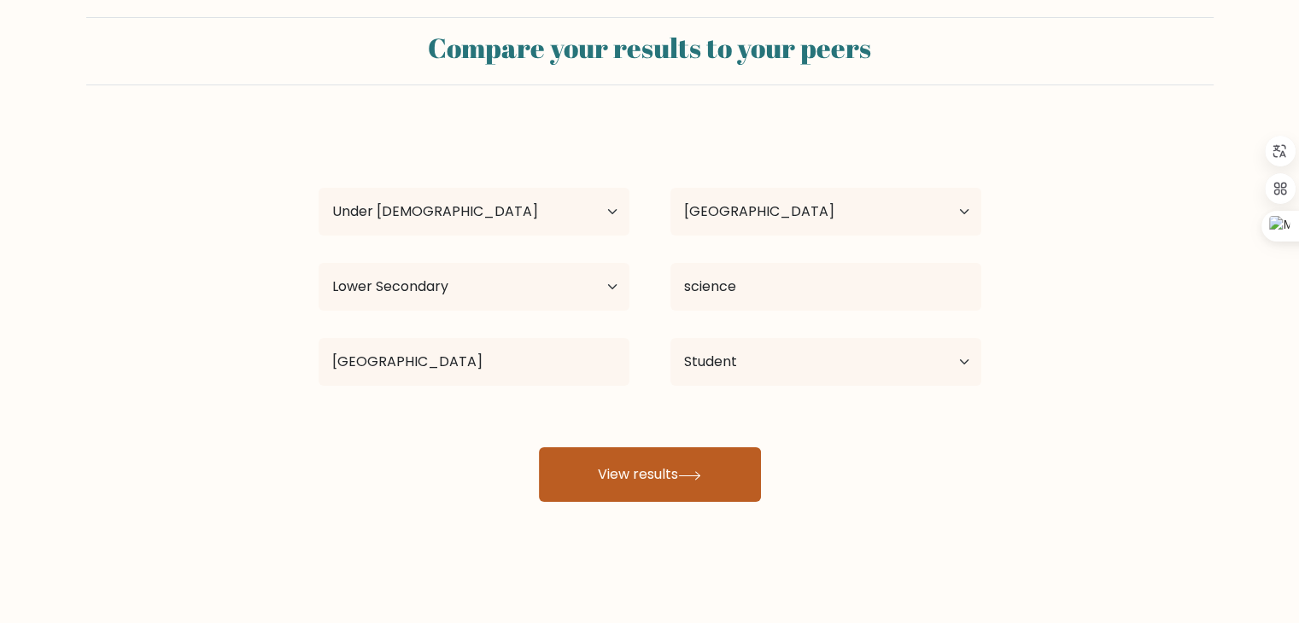
click at [682, 459] on button "View results" at bounding box center [650, 474] width 222 height 55
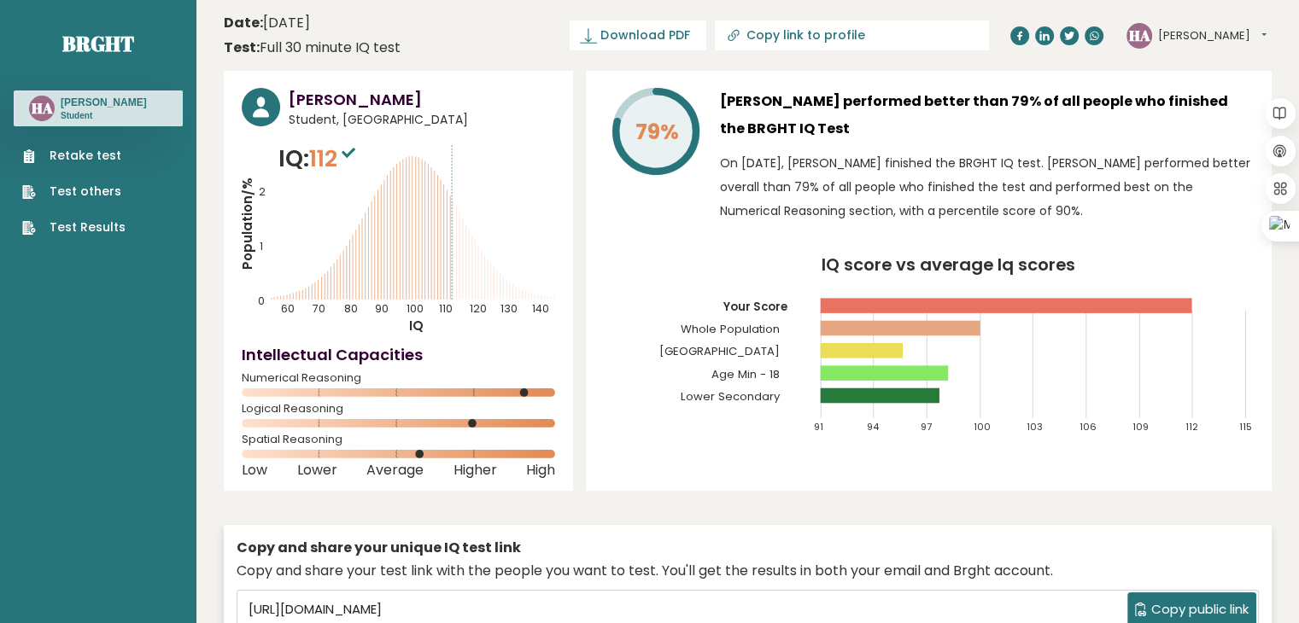
click at [863, 370] on rect at bounding box center [885, 372] width 128 height 15
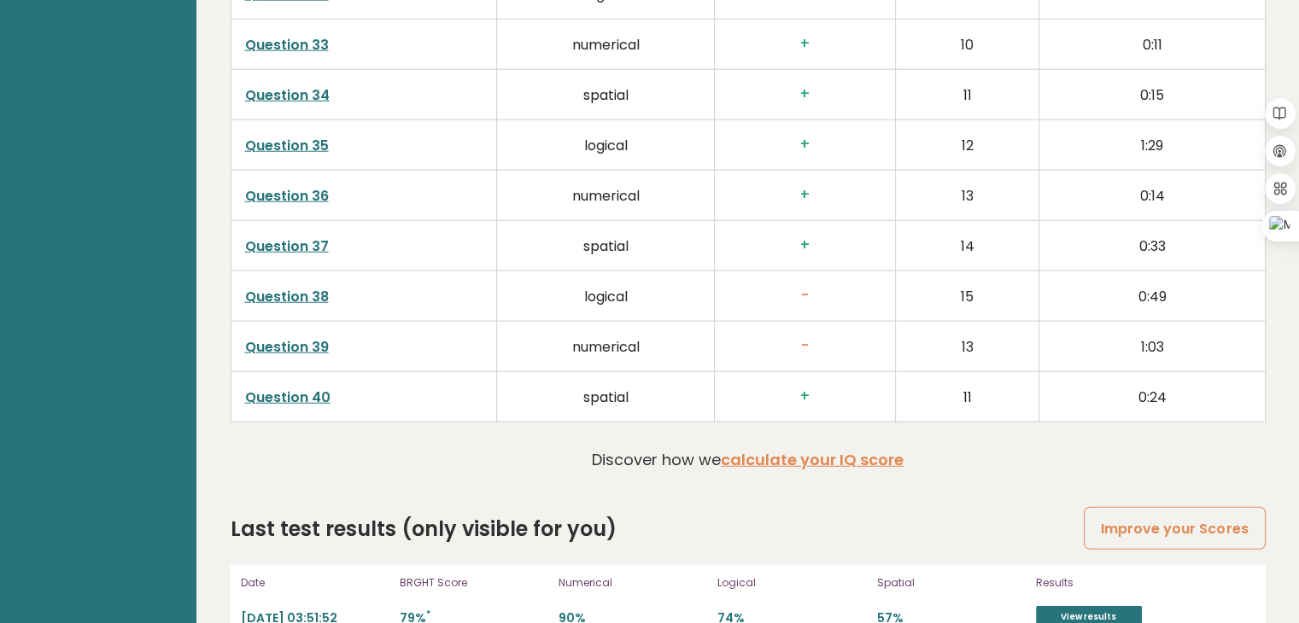
scroll to position [4361, 0]
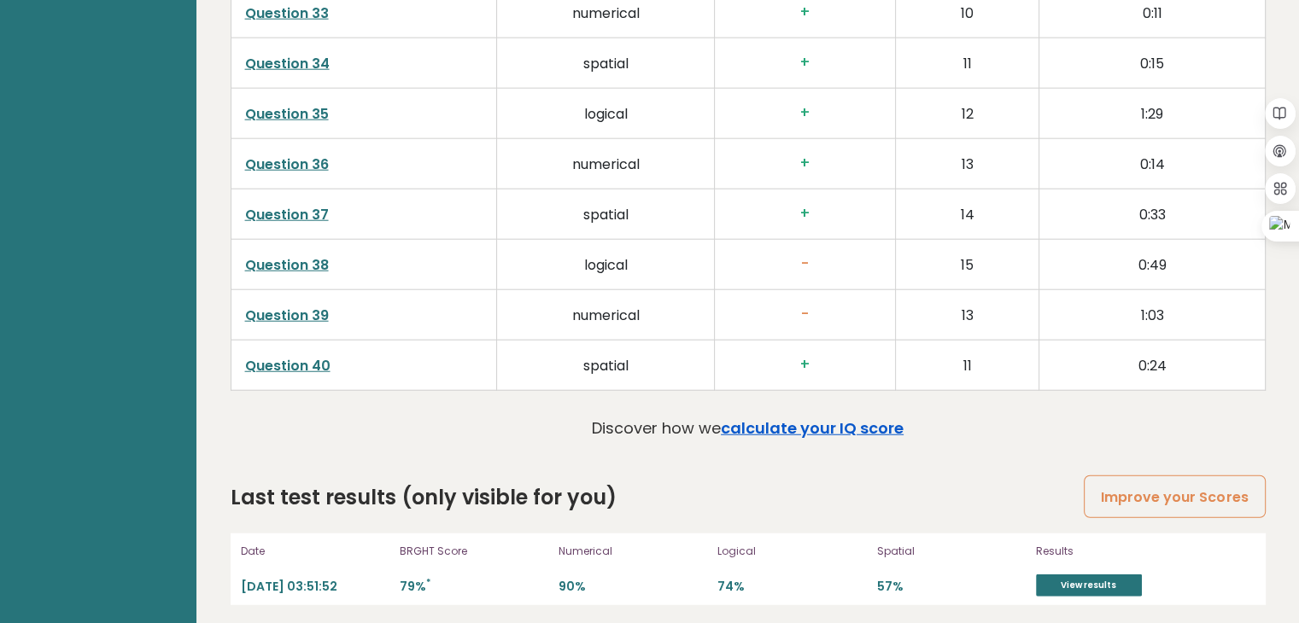
click at [762, 418] on link "calculate your IQ score" at bounding box center [812, 428] width 183 height 21
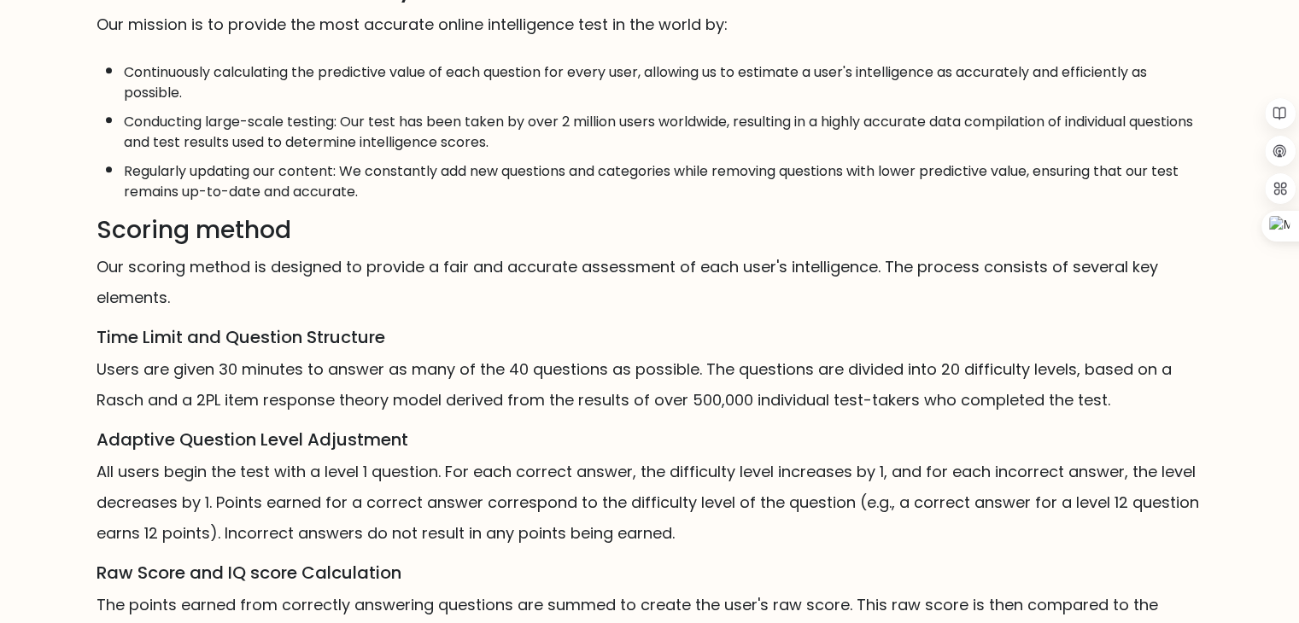
scroll to position [1011, 0]
